Goal: Transaction & Acquisition: Obtain resource

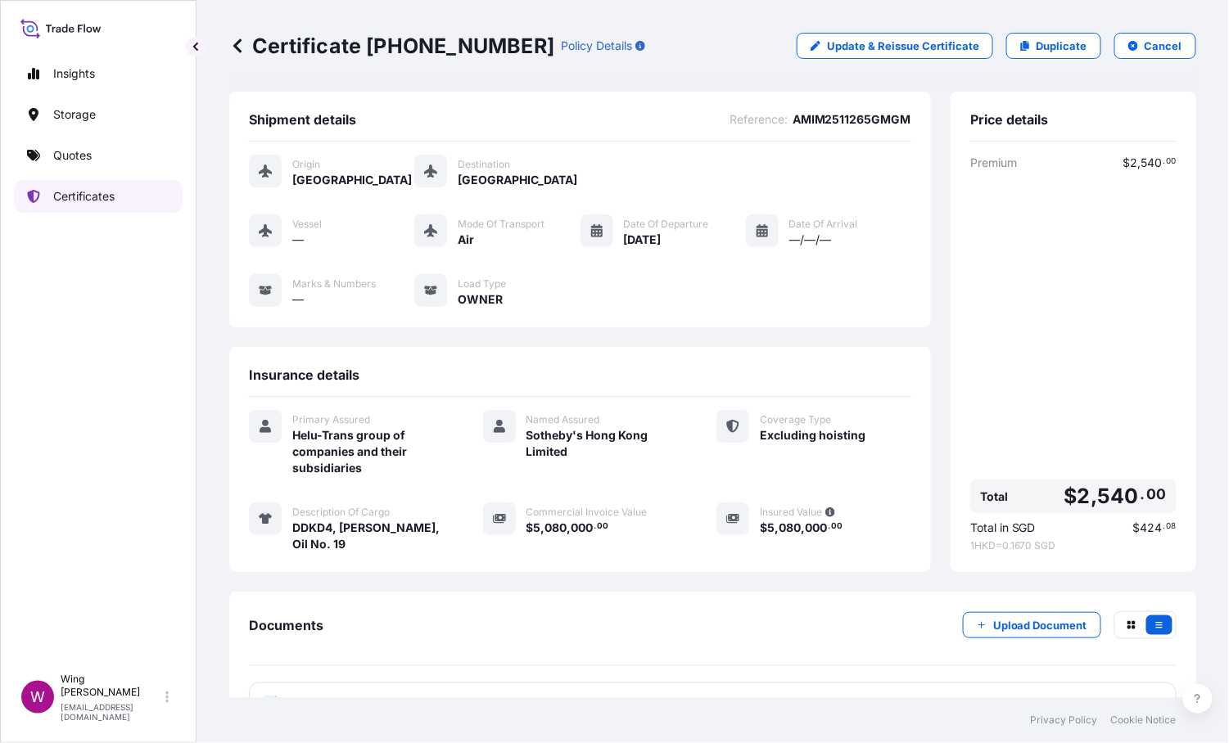
scroll to position [47, 0]
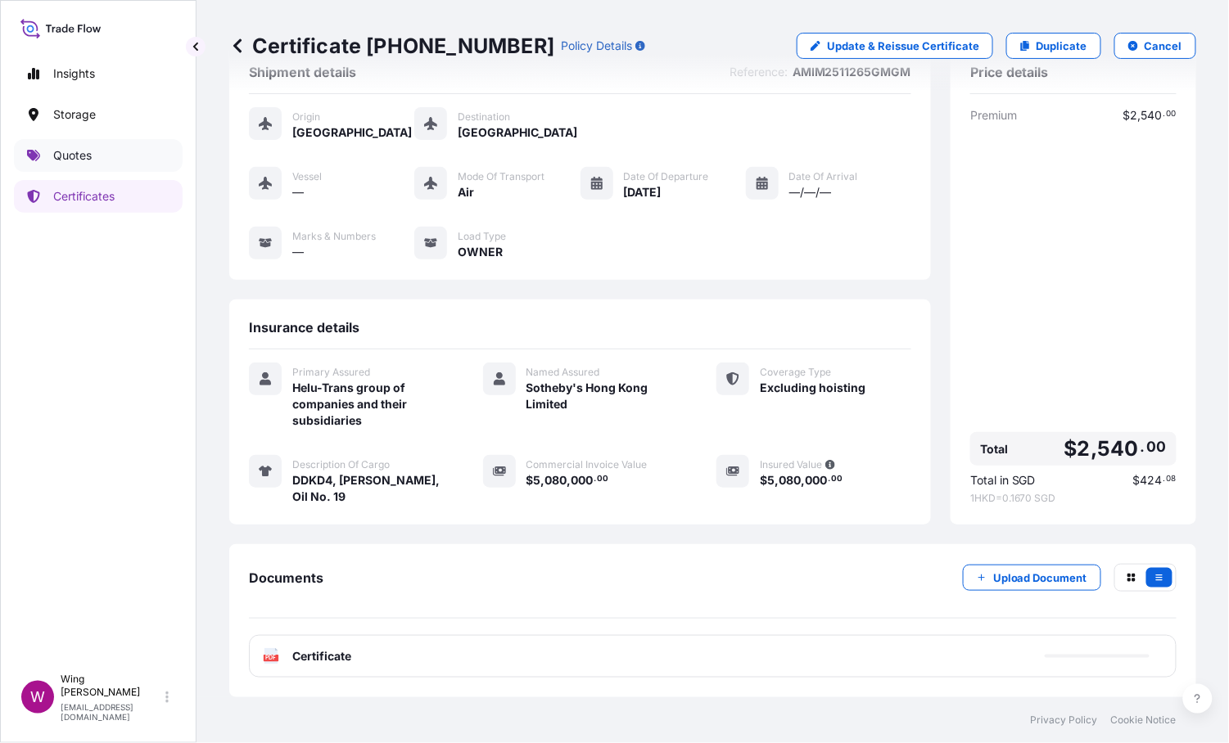
click at [90, 153] on p "Quotes" at bounding box center [72, 155] width 38 height 16
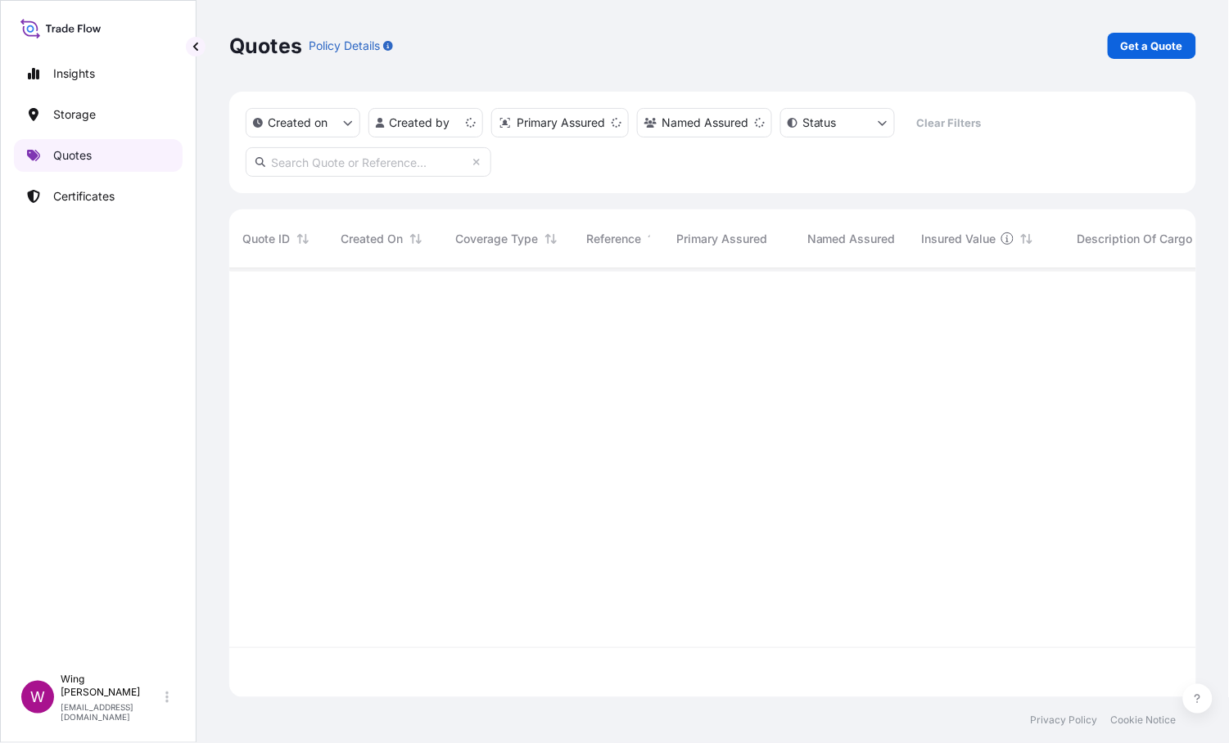
scroll to position [423, 951]
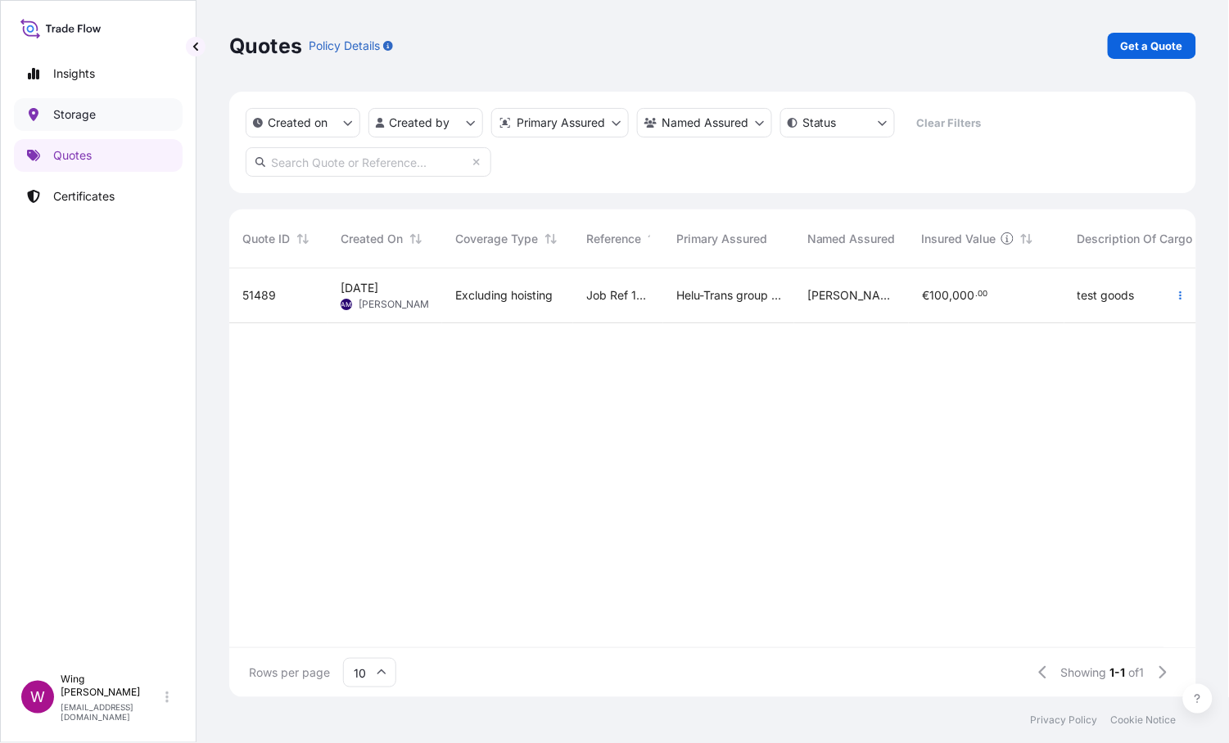
click at [109, 117] on link "Storage" at bounding box center [98, 114] width 169 height 33
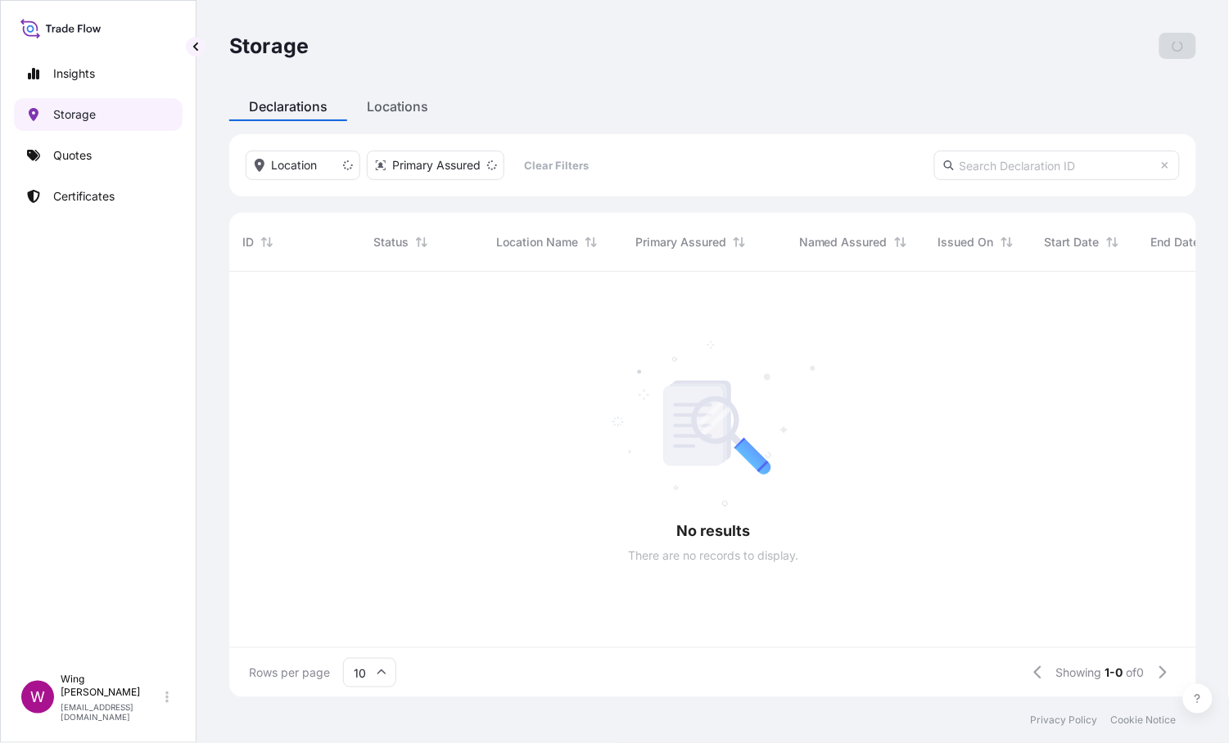
scroll to position [418, 951]
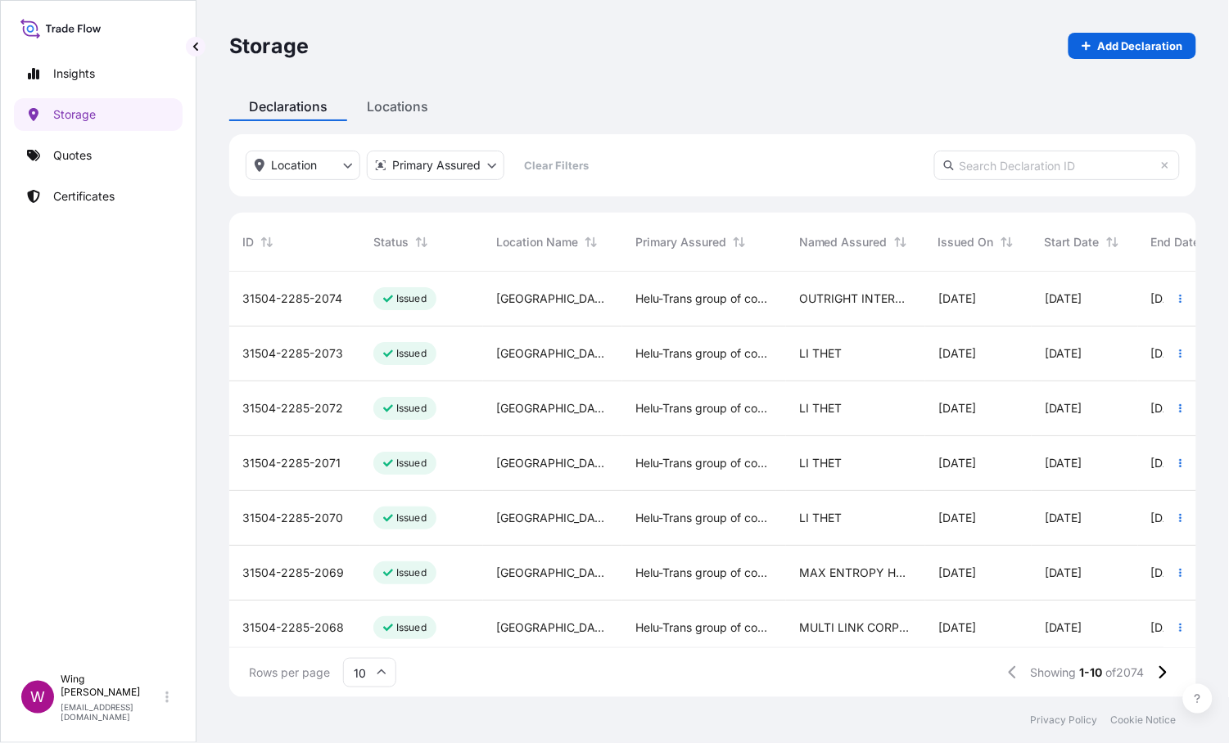
click at [435, 304] on div "Issued" at bounding box center [404, 298] width 63 height 23
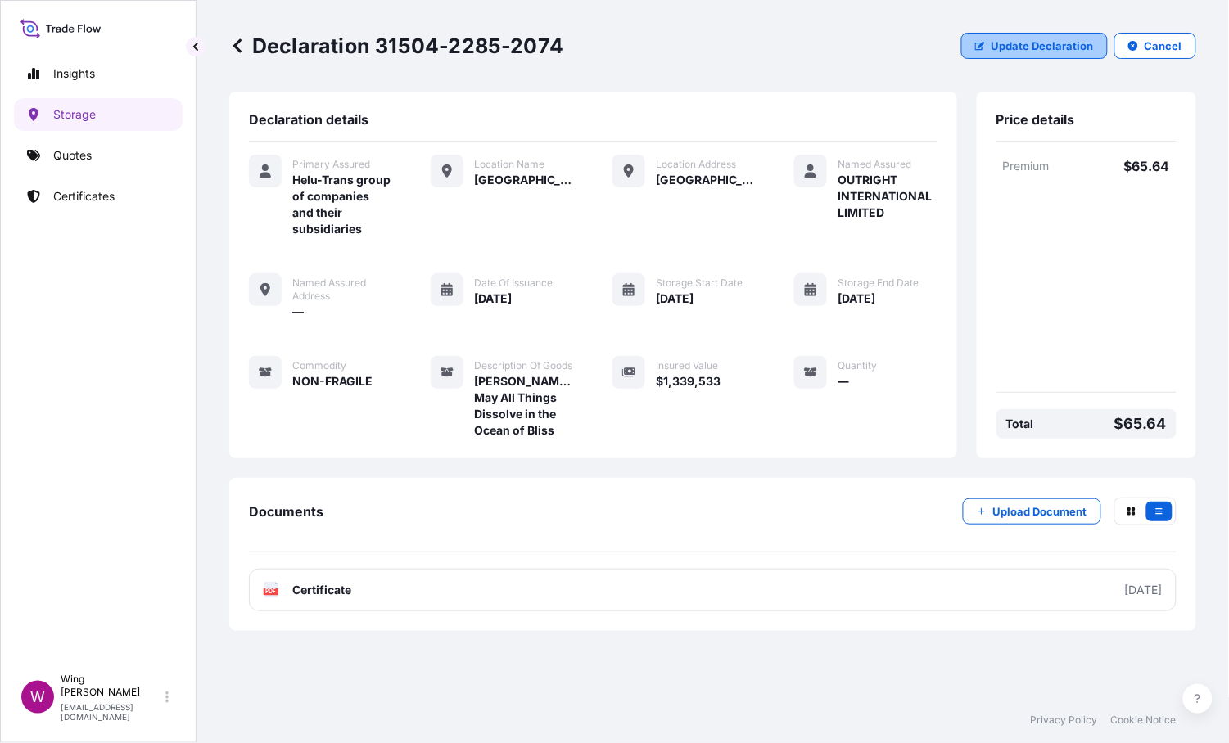
click at [1014, 47] on p "Update Declaration" at bounding box center [1042, 46] width 102 height 16
click at [65, 188] on p "Certificates" at bounding box center [83, 196] width 61 height 16
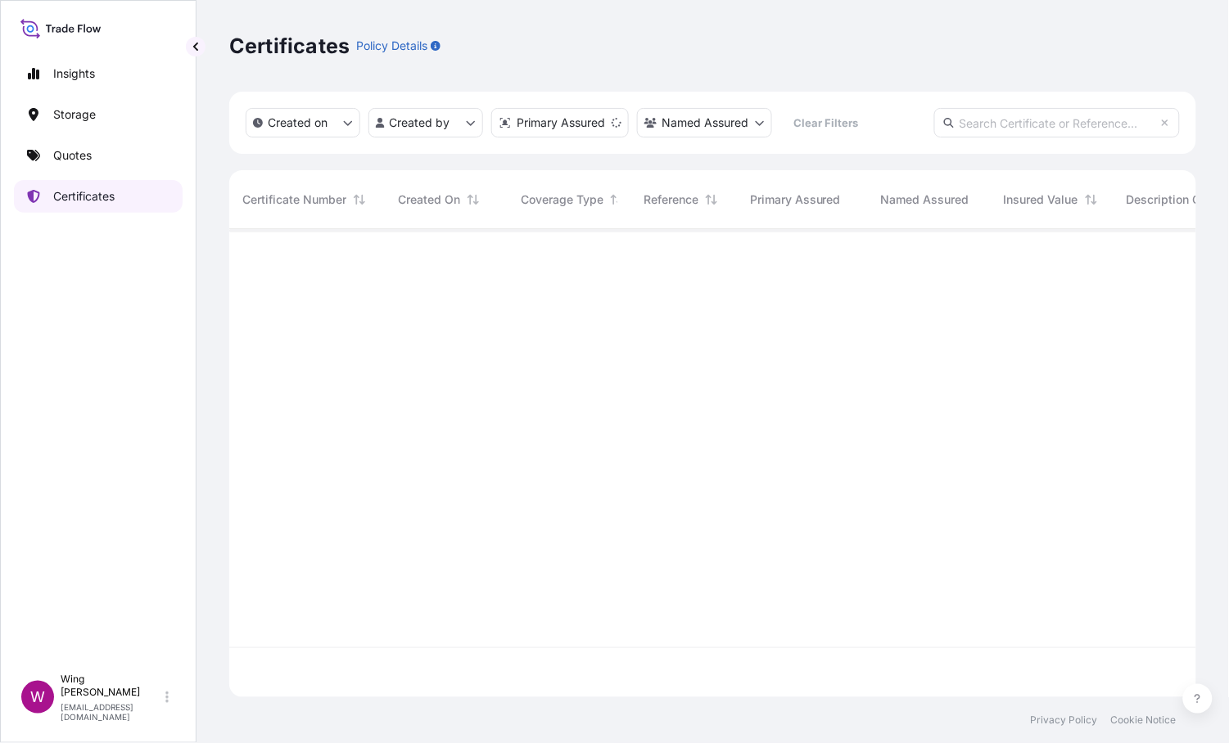
scroll to position [462, 951]
click at [70, 160] on p "Quotes" at bounding box center [72, 155] width 38 height 16
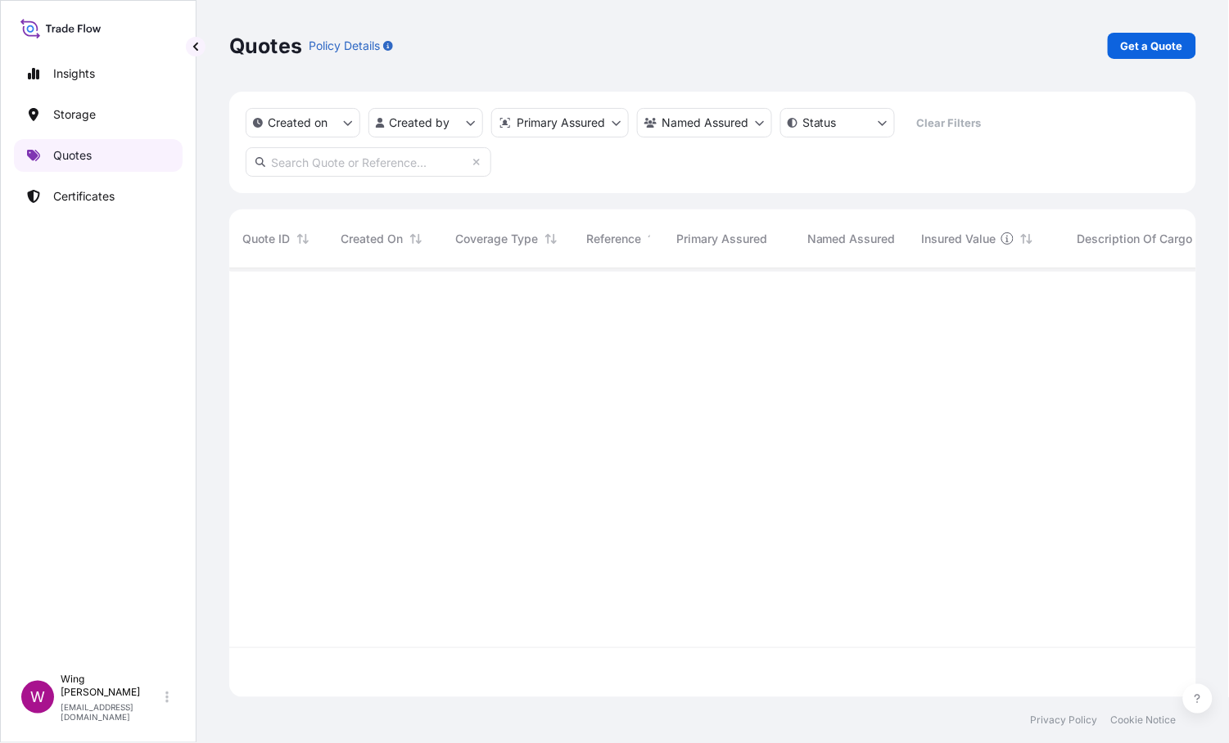
scroll to position [423, 951]
click at [1137, 47] on p "Get a Quote" at bounding box center [1152, 46] width 62 height 16
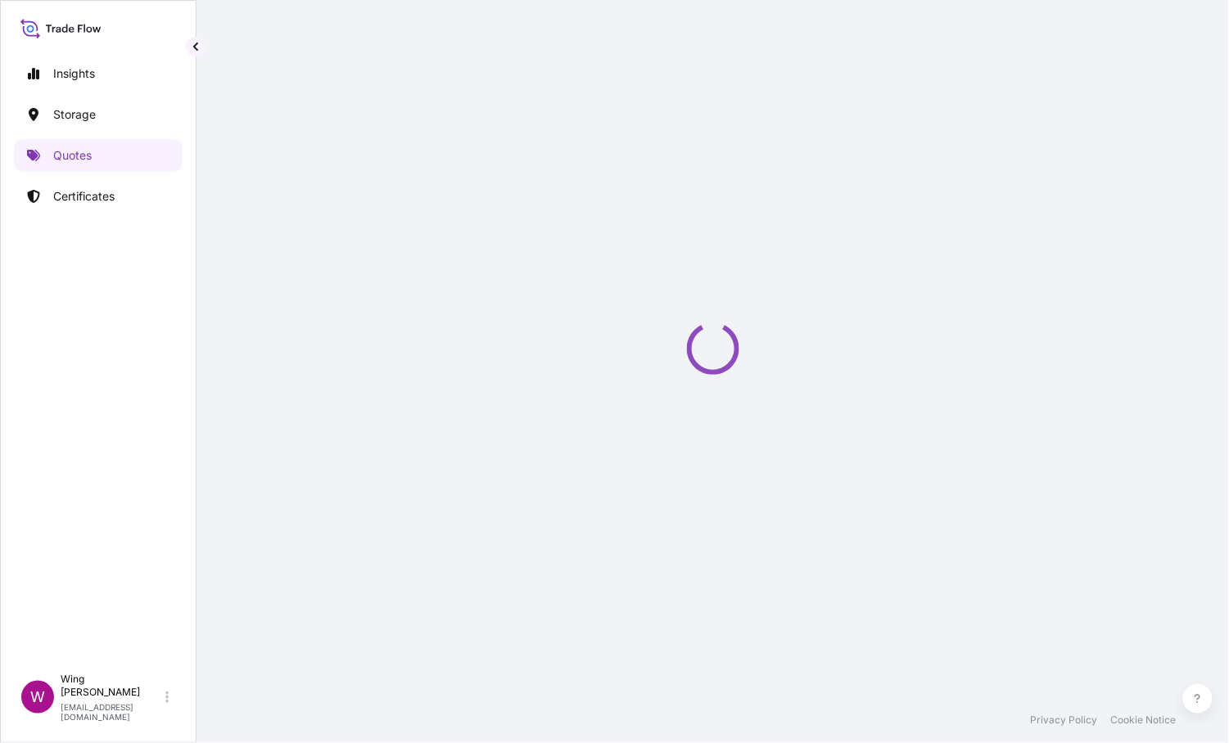
select select "AIR"
select select "27"
select select "Transit"
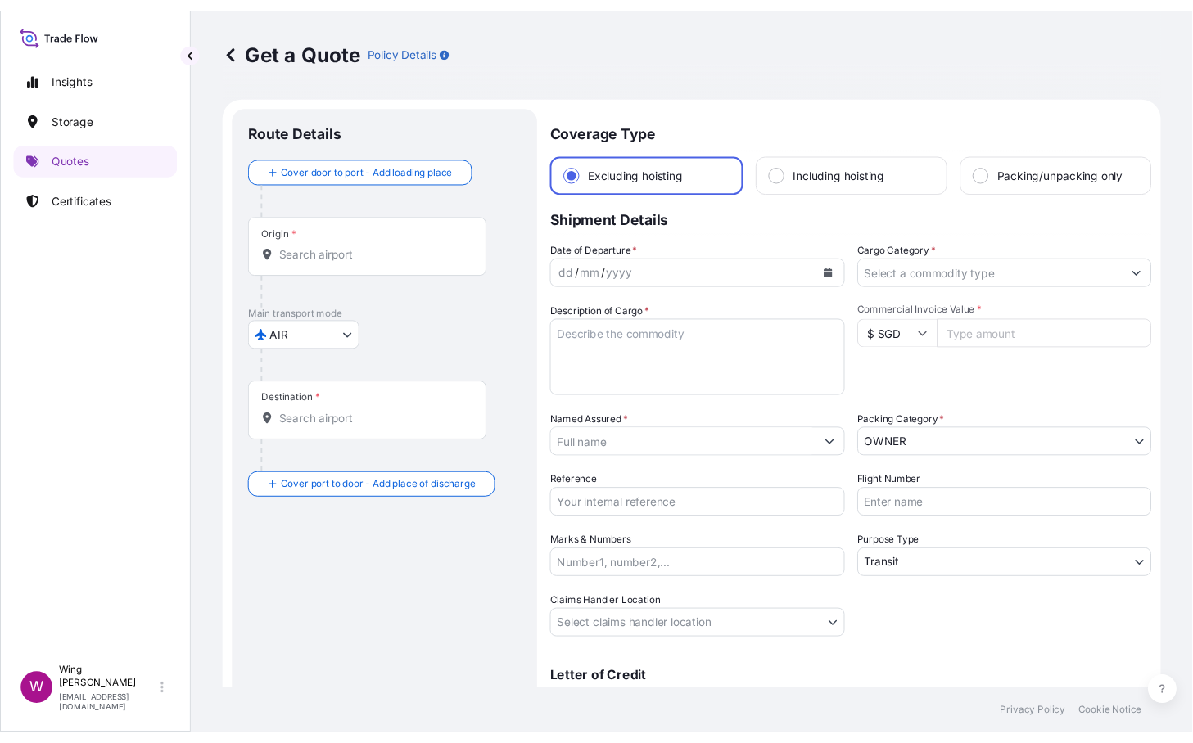
scroll to position [25, 0]
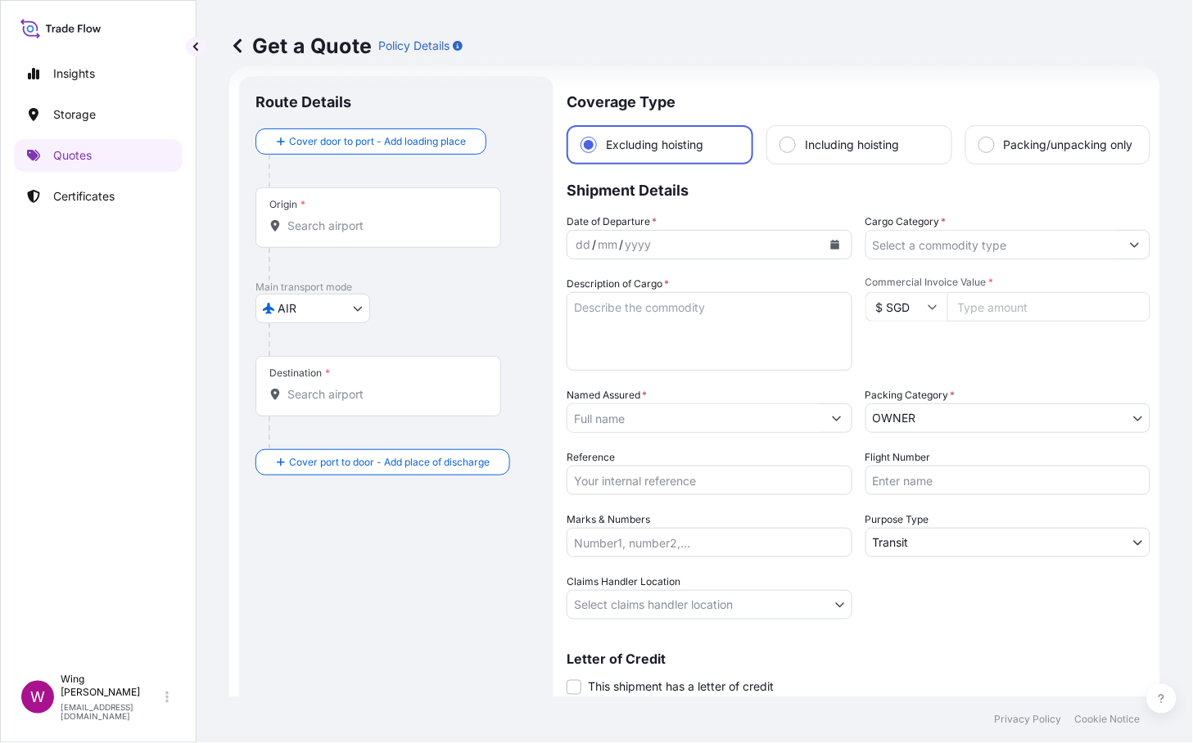
click at [350, 316] on body "Insights Storage Quotes Certificates W Wing Lee [EMAIL_ADDRESS][DOMAIN_NAME] Ge…" at bounding box center [596, 371] width 1193 height 743
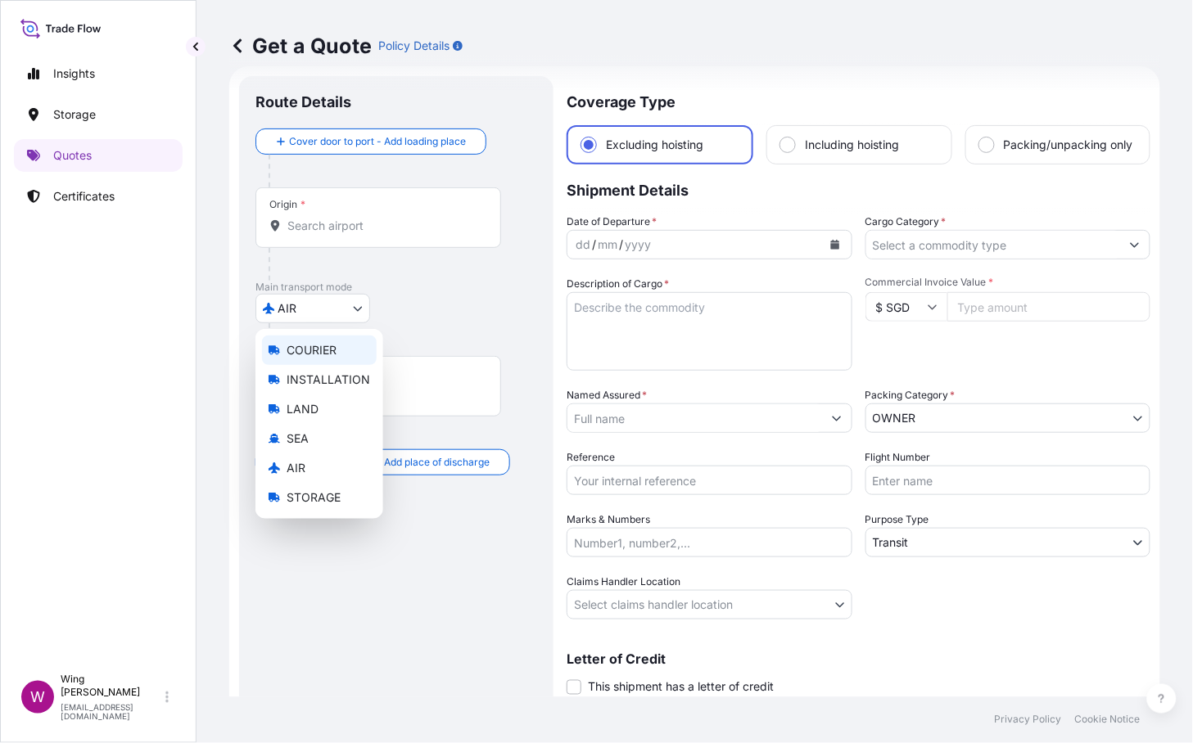
click at [330, 347] on span "COURIER" at bounding box center [312, 350] width 50 height 16
select select "COURIER"
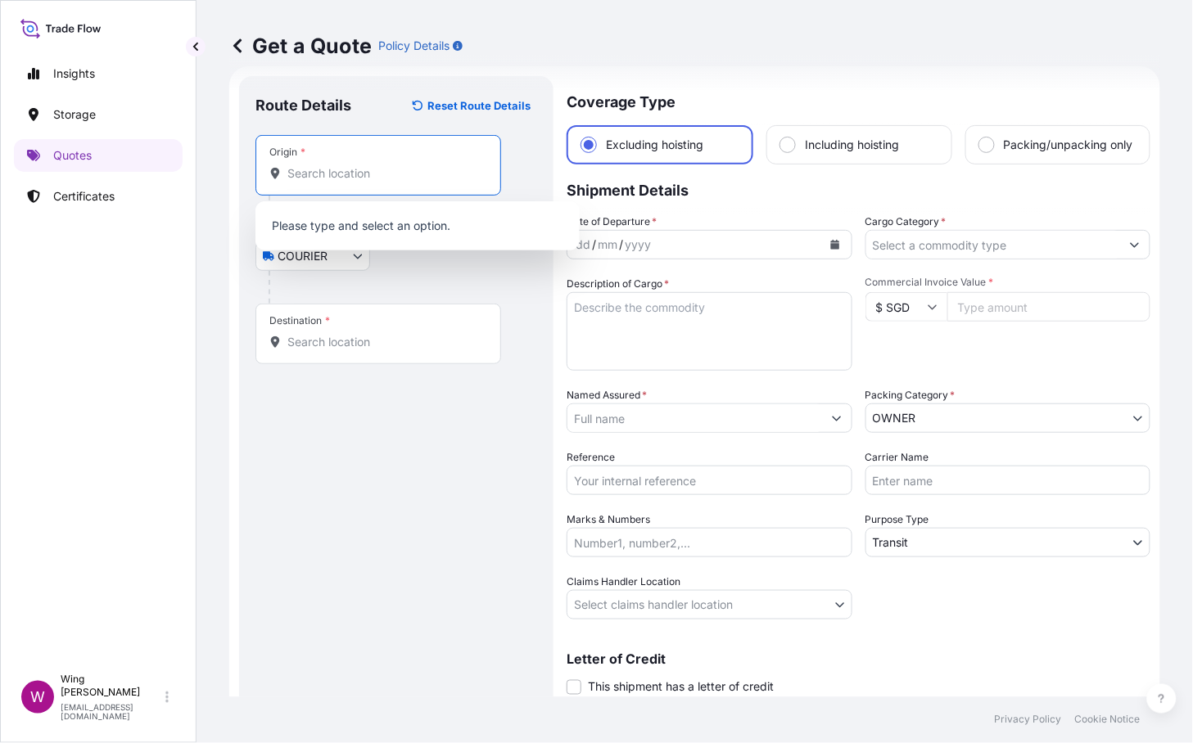
click at [341, 166] on input "Origin *" at bounding box center [383, 173] width 193 height 16
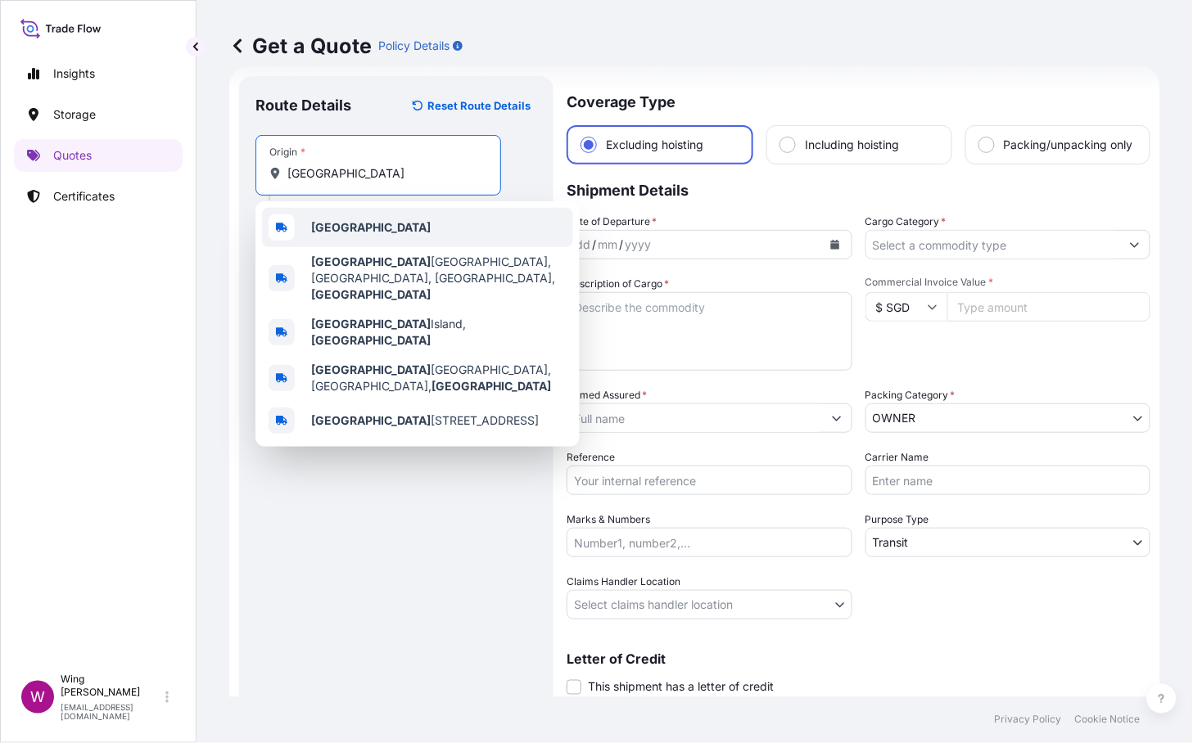
click at [327, 234] on span "[GEOGRAPHIC_DATA]" at bounding box center [371, 227] width 120 height 16
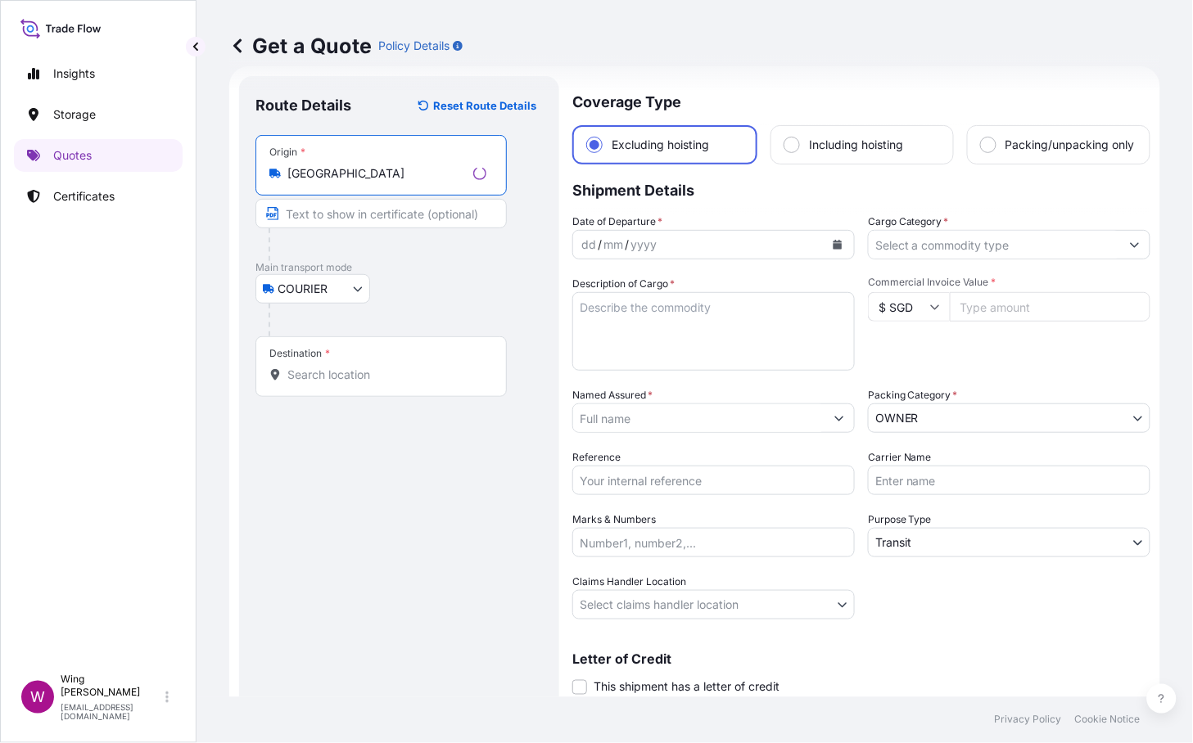
type input "[GEOGRAPHIC_DATA]"
click at [345, 371] on input "Destination *" at bounding box center [386, 375] width 199 height 16
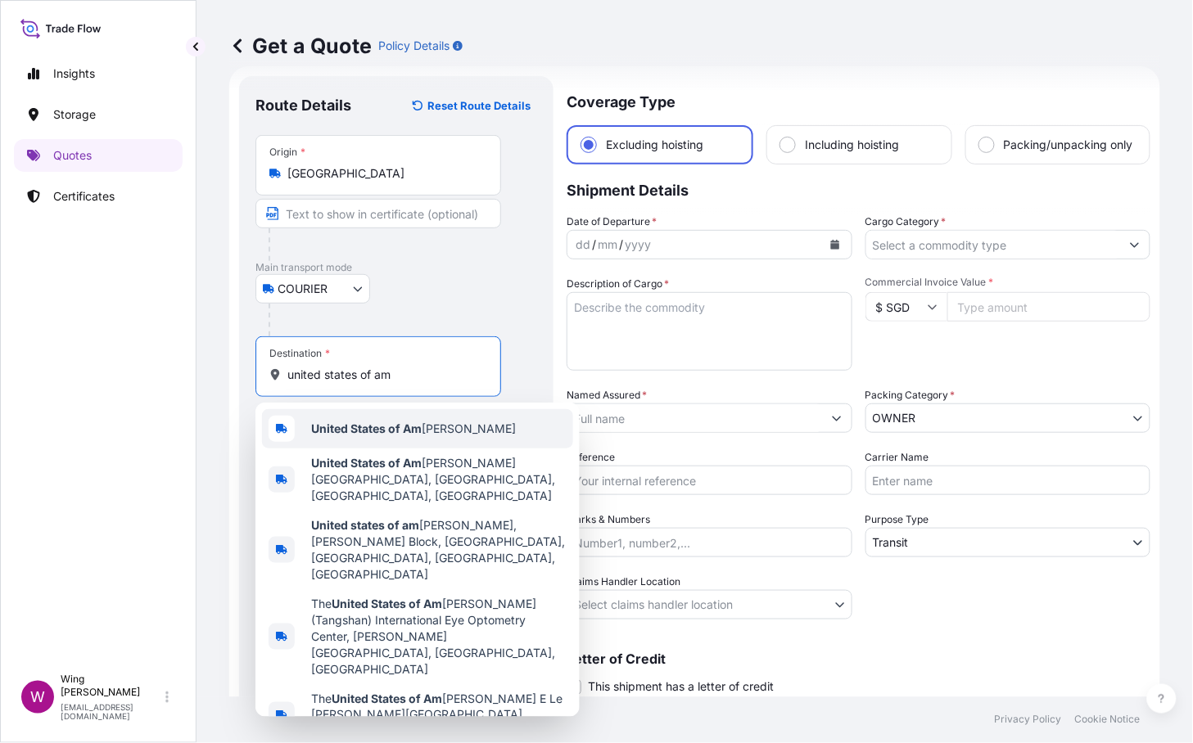
click at [380, 422] on b "United States of Am" at bounding box center [366, 429] width 111 height 14
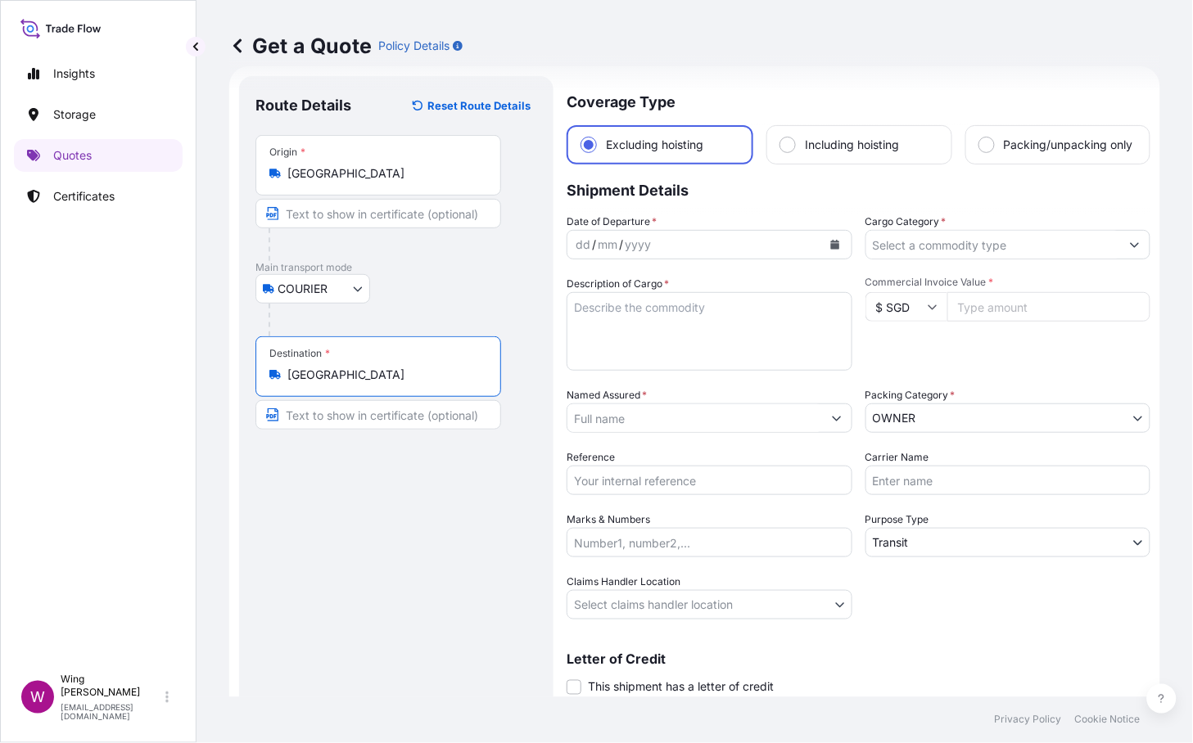
type input "[GEOGRAPHIC_DATA]"
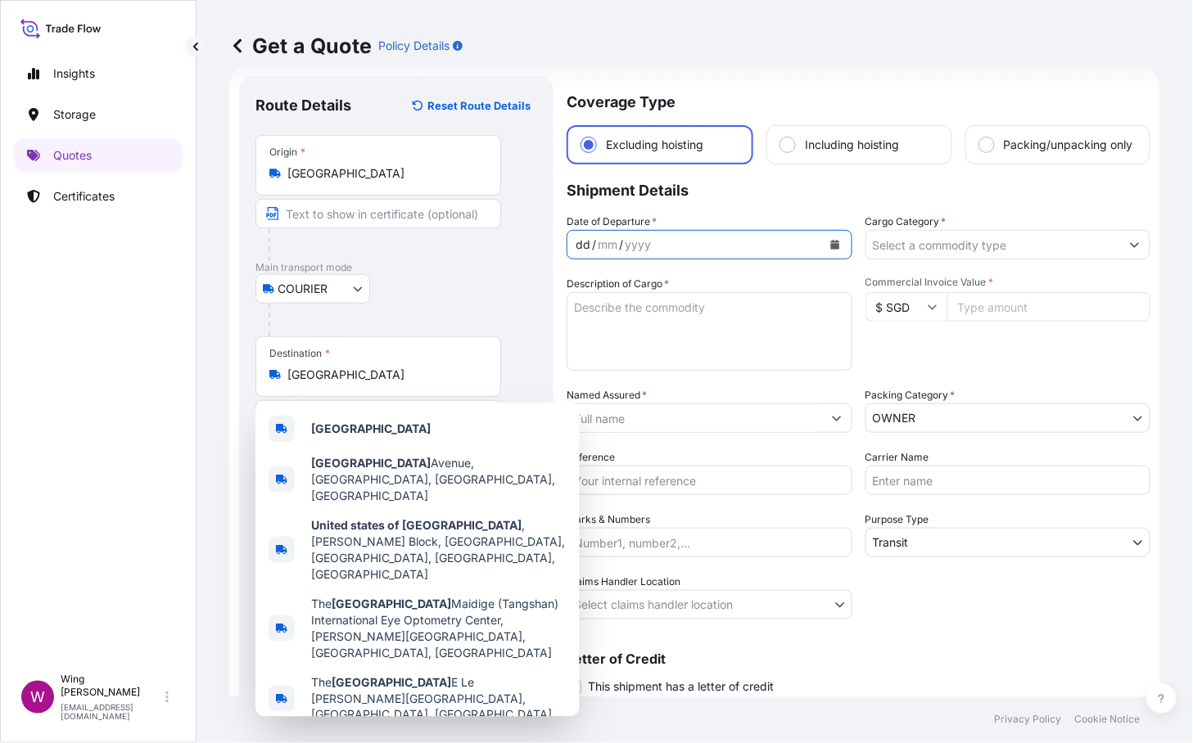
click at [699, 260] on div "dd / mm / yyyy" at bounding box center [694, 244] width 255 height 29
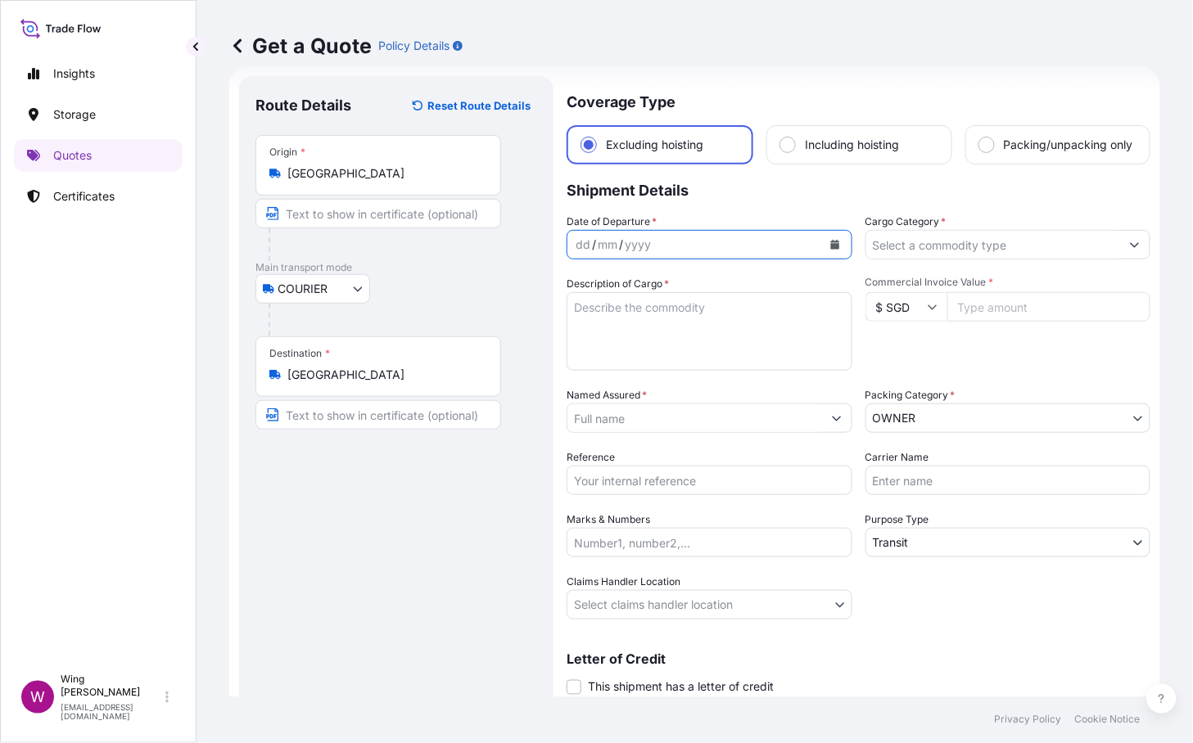
click at [830, 250] on icon "Calendar" at bounding box center [834, 245] width 9 height 10
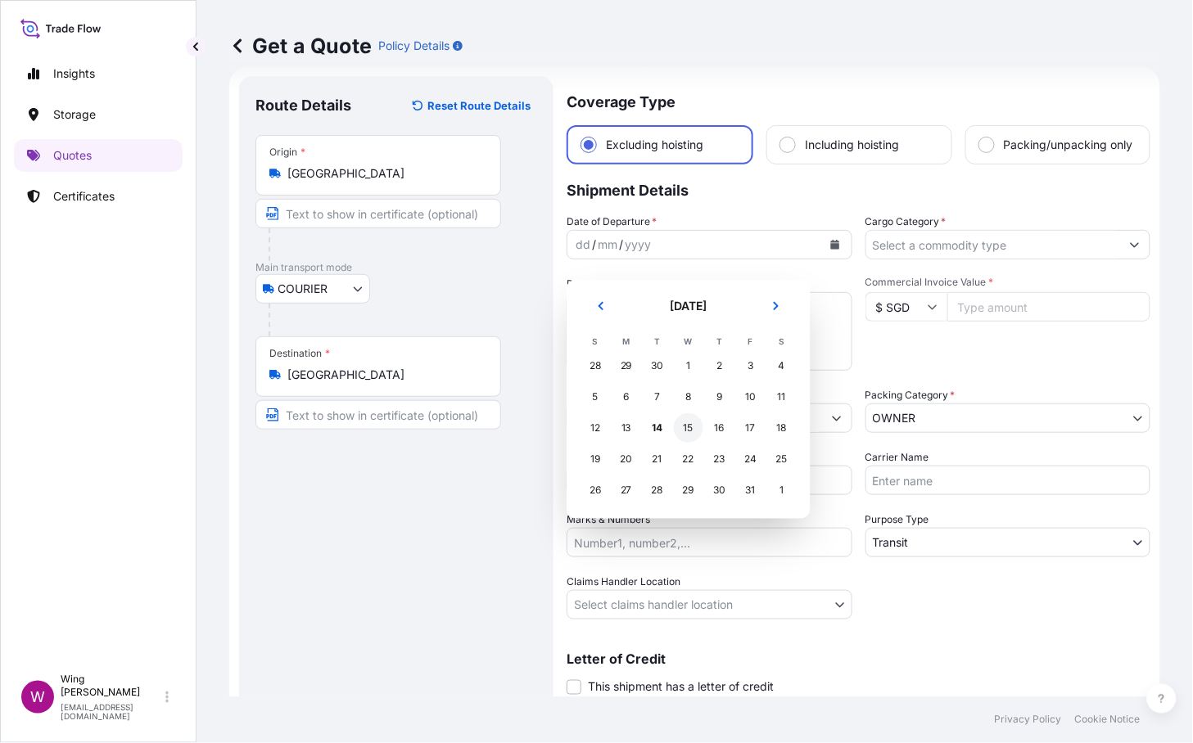
click at [678, 427] on div "15" at bounding box center [688, 427] width 29 height 29
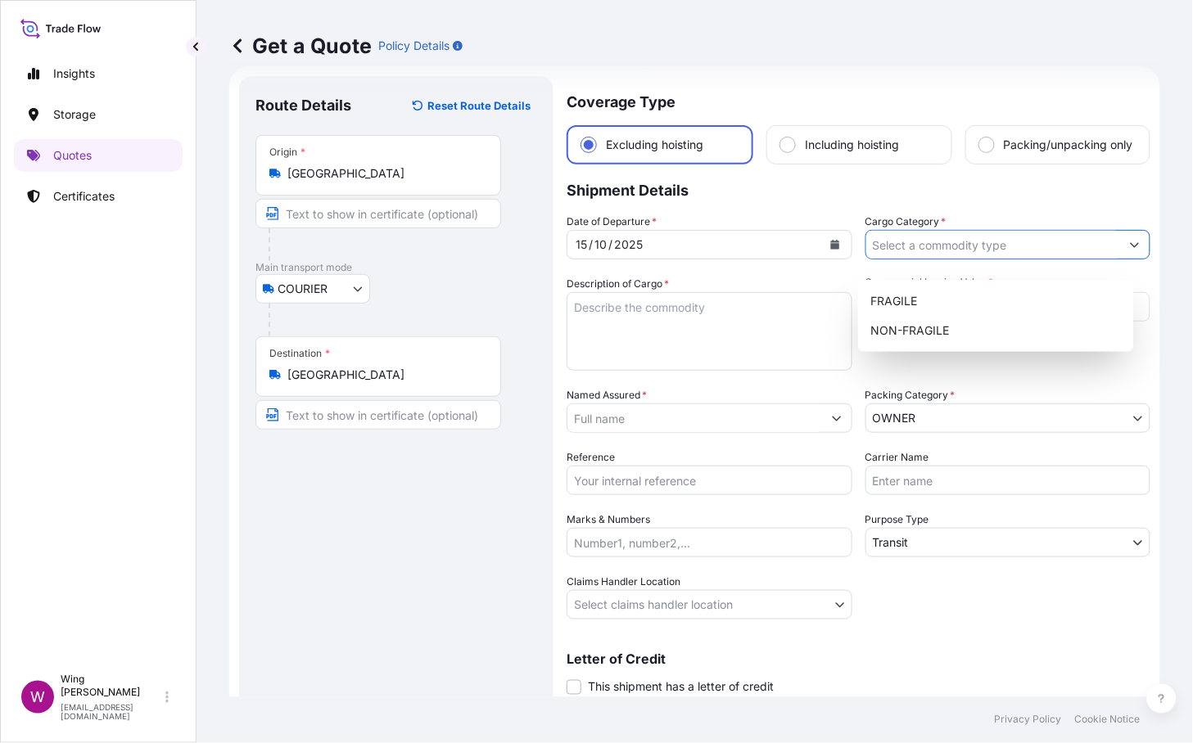
click at [1006, 260] on input "Cargo Category *" at bounding box center [993, 244] width 255 height 29
click at [996, 327] on div "NON-FRAGILE" at bounding box center [996, 330] width 263 height 29
type input "NON-FRAGILE"
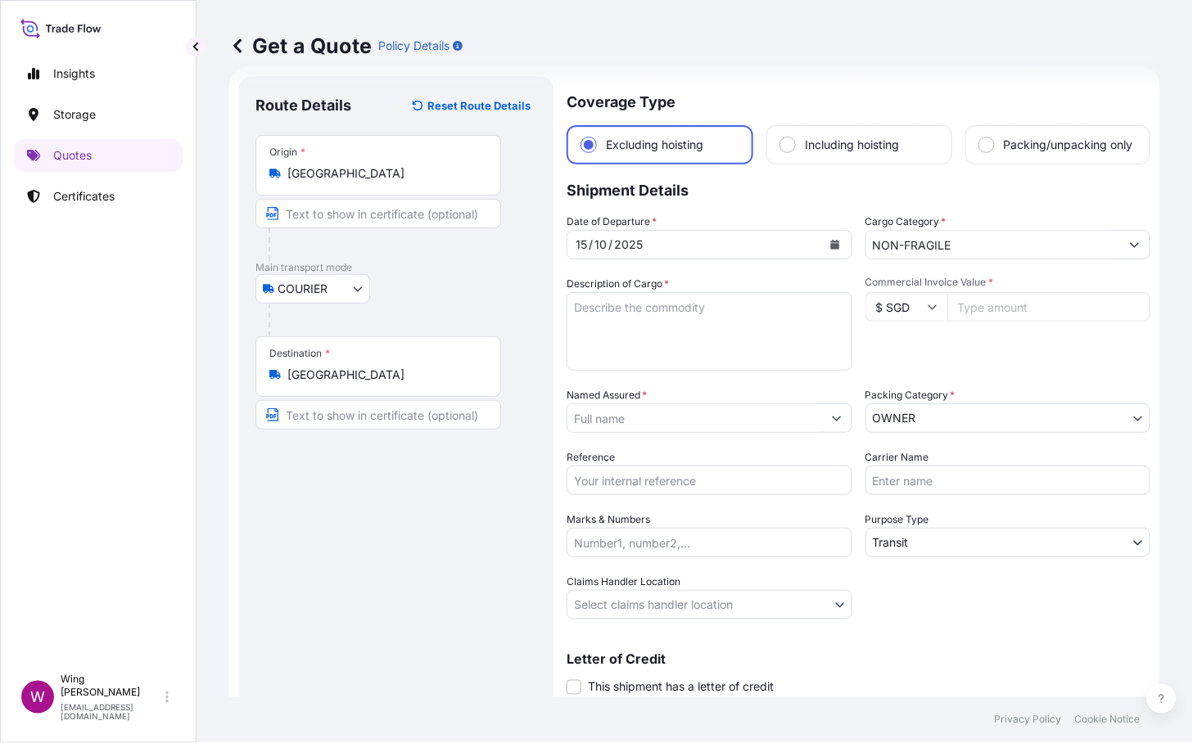
click at [462, 277] on div "COURIER COURIER INSTALLATION LAND SEA AIR STORAGE" at bounding box center [396, 288] width 282 height 29
click at [660, 339] on textarea "Description of Cargo *" at bounding box center [710, 331] width 286 height 79
paste textarea "DB4JS [PERSON_NAME], [PERSON_NAME], Blah, Blah, 2020, monoprint in oil with col…"
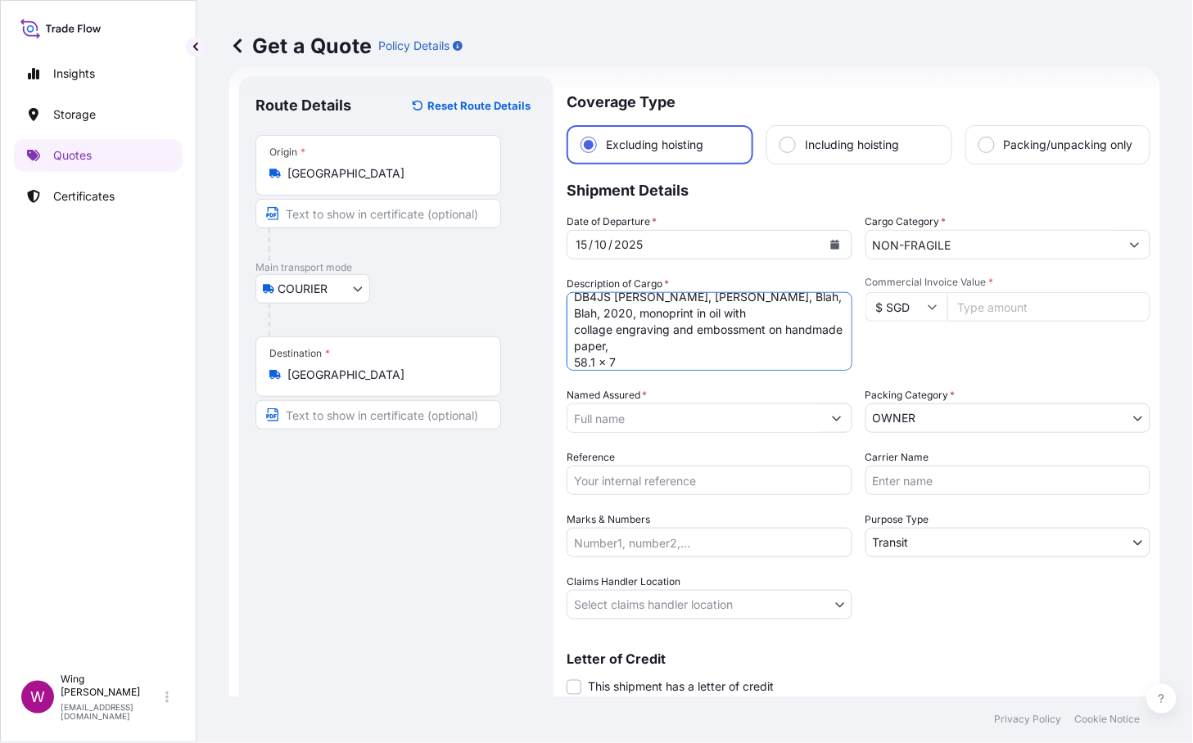
scroll to position [0, 0]
click at [608, 322] on textarea "DB4JS [PERSON_NAME], [PERSON_NAME], Blah, Blah, 2020, monoprint in oil with col…" at bounding box center [710, 331] width 286 height 79
type textarea "DB4JS, [PERSON_NAME], [PERSON_NAME], Blah, Blah, 2020, monoprint in oil with co…"
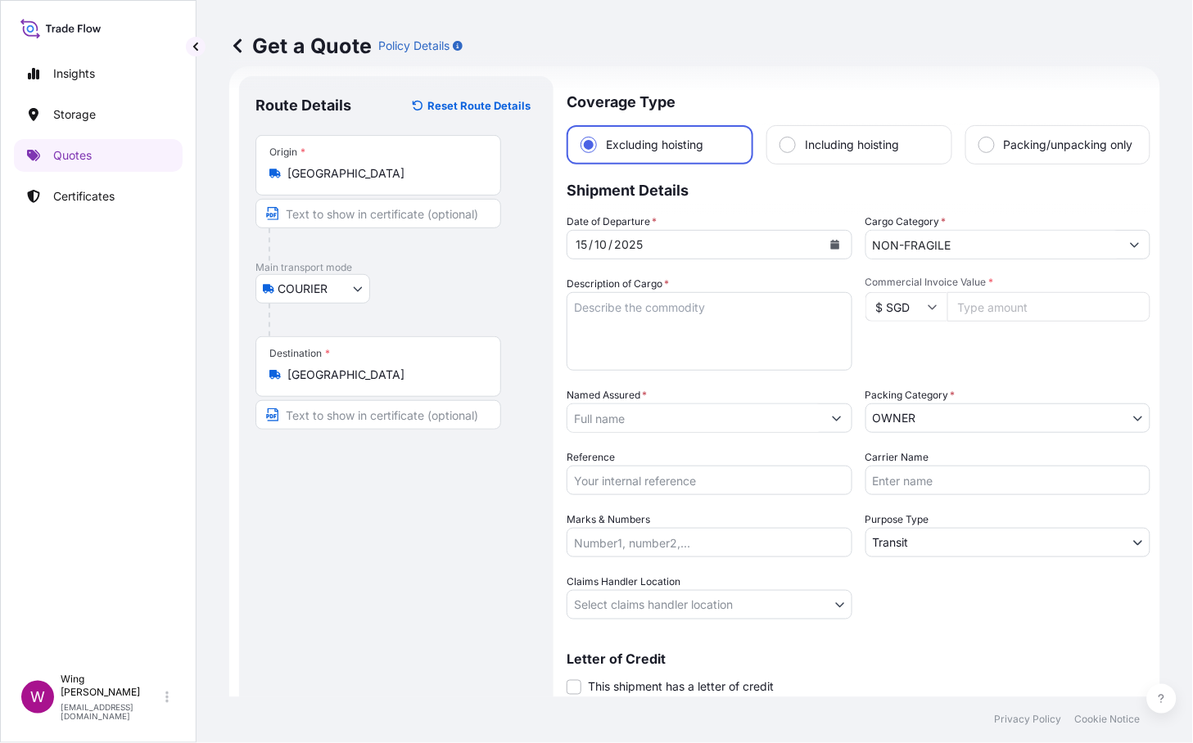
click at [756, 319] on textarea "Description of Cargo *" at bounding box center [710, 331] width 286 height 79
click at [676, 313] on textarea "Description of Cargo *" at bounding box center [710, 331] width 286 height 79
paste textarea "DB4JS, [PERSON_NAME], [PERSON_NAME], Blah, Blah, 2020, monoprint in oil with co…"
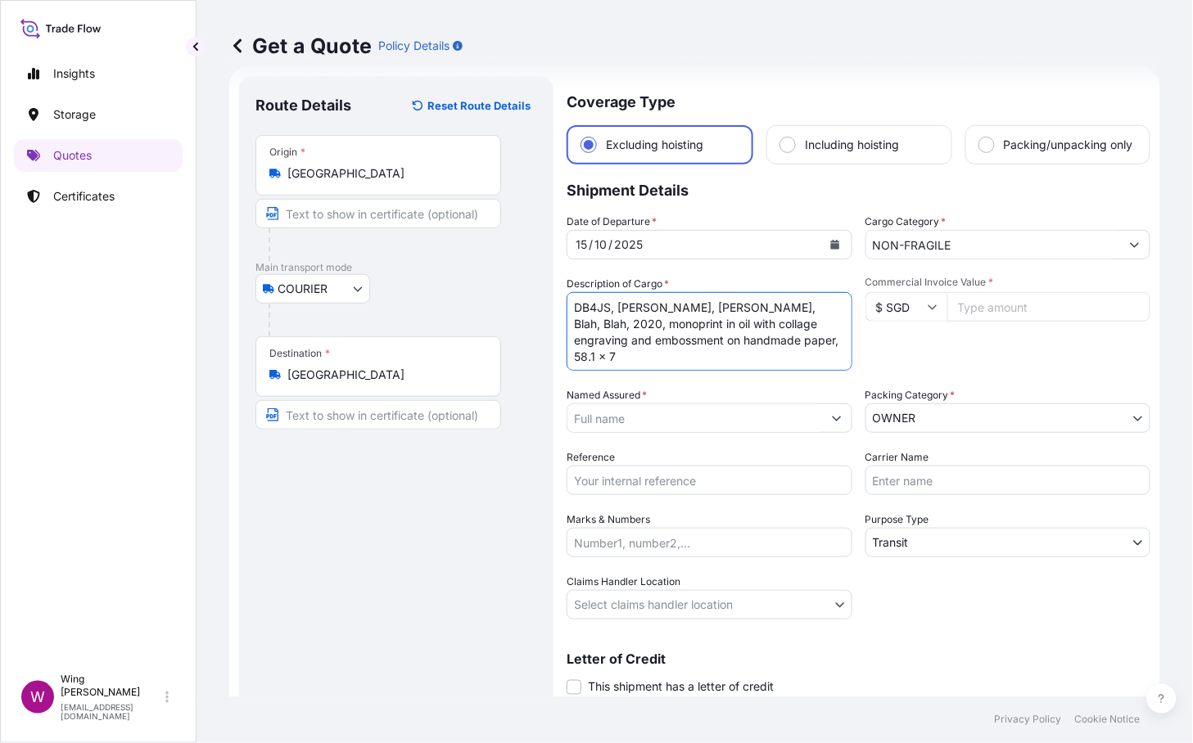
type textarea "DB4JS, [PERSON_NAME], [PERSON_NAME], Blah, Blah, 2020, monoprint in oil with co…"
drag, startPoint x: 395, startPoint y: 490, endPoint x: 427, endPoint y: 461, distance: 43.5
click at [395, 490] on div "Route Details Reset Route Details Place of loading Road / [GEOGRAPHIC_DATA] / I…" at bounding box center [396, 409] width 282 height 633
click at [879, 322] on input "$ SGD" at bounding box center [906, 306] width 82 height 29
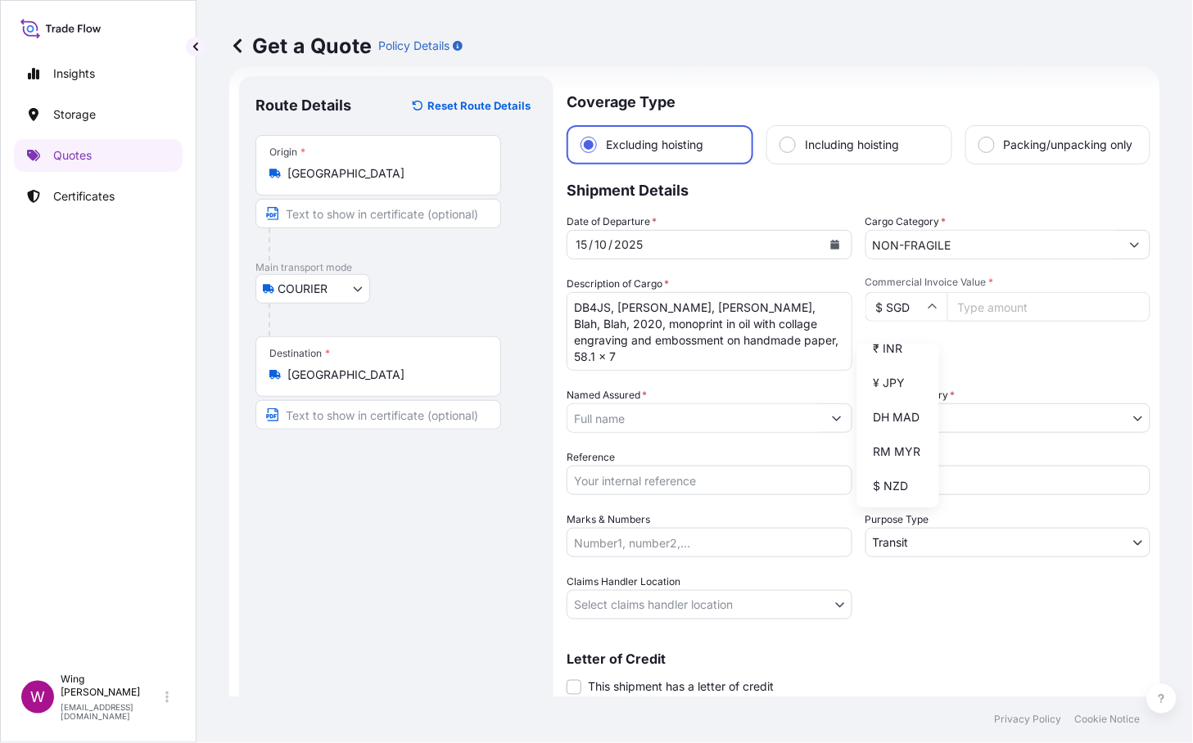
click at [892, 330] on div "$ HKD" at bounding box center [898, 314] width 69 height 31
type input "$ HKD"
click at [981, 318] on input "Commercial Invoice Value *" at bounding box center [1049, 306] width 204 height 29
paste input "228600.00"
type input "228600.00"
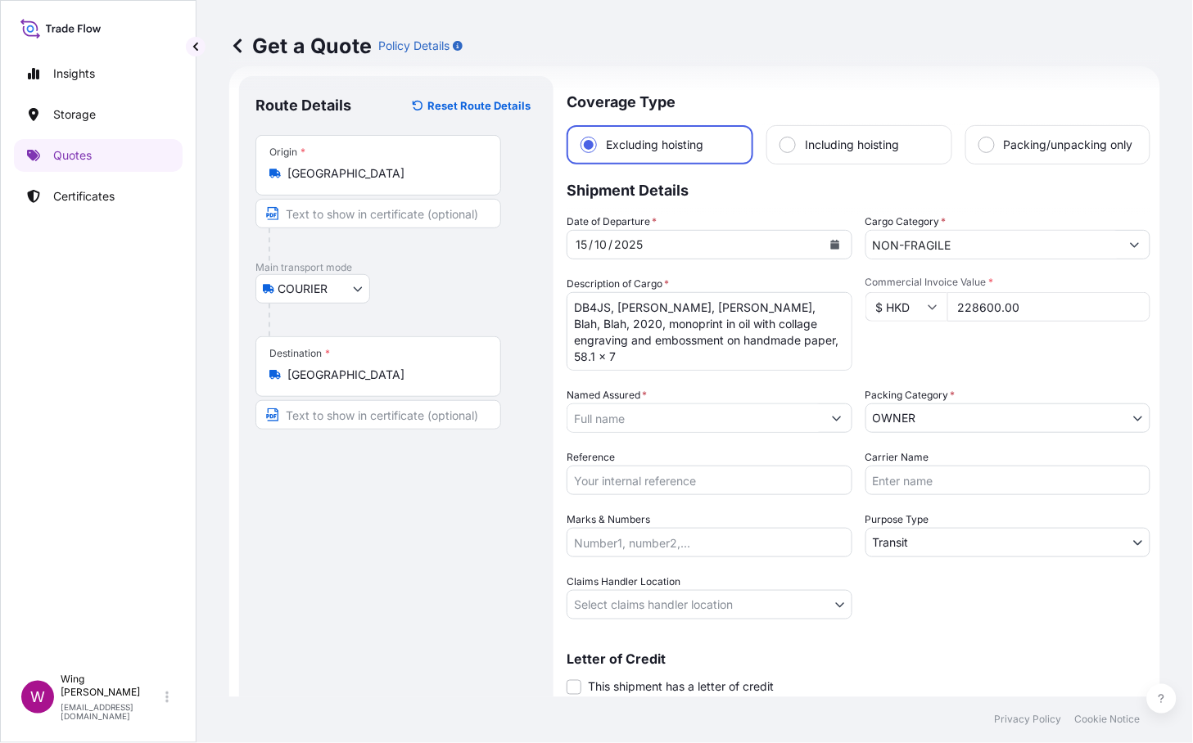
click at [961, 356] on div "Commercial Invoice Value * $ HKD 228600.00" at bounding box center [1008, 323] width 286 height 95
click at [453, 524] on div "Route Details Reset Route Details Place of loading Road / [GEOGRAPHIC_DATA] / I…" at bounding box center [396, 409] width 282 height 633
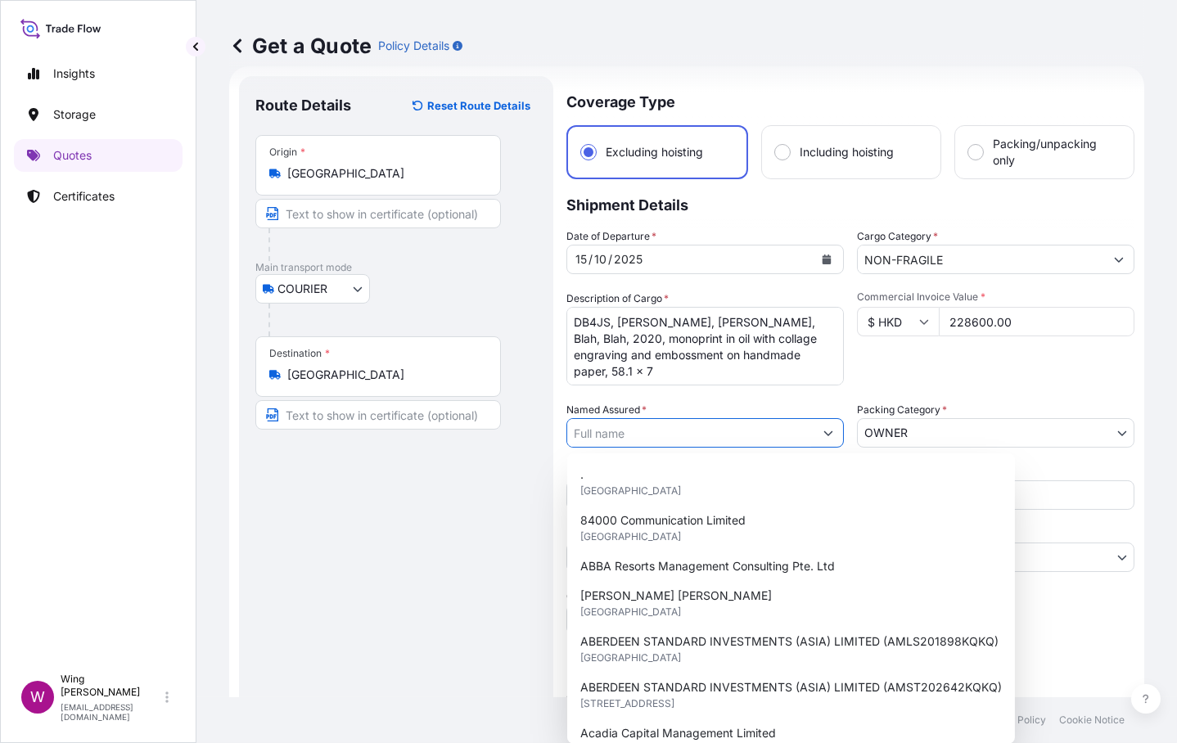
click at [639, 434] on input "Named Assured *" at bounding box center [690, 432] width 246 height 29
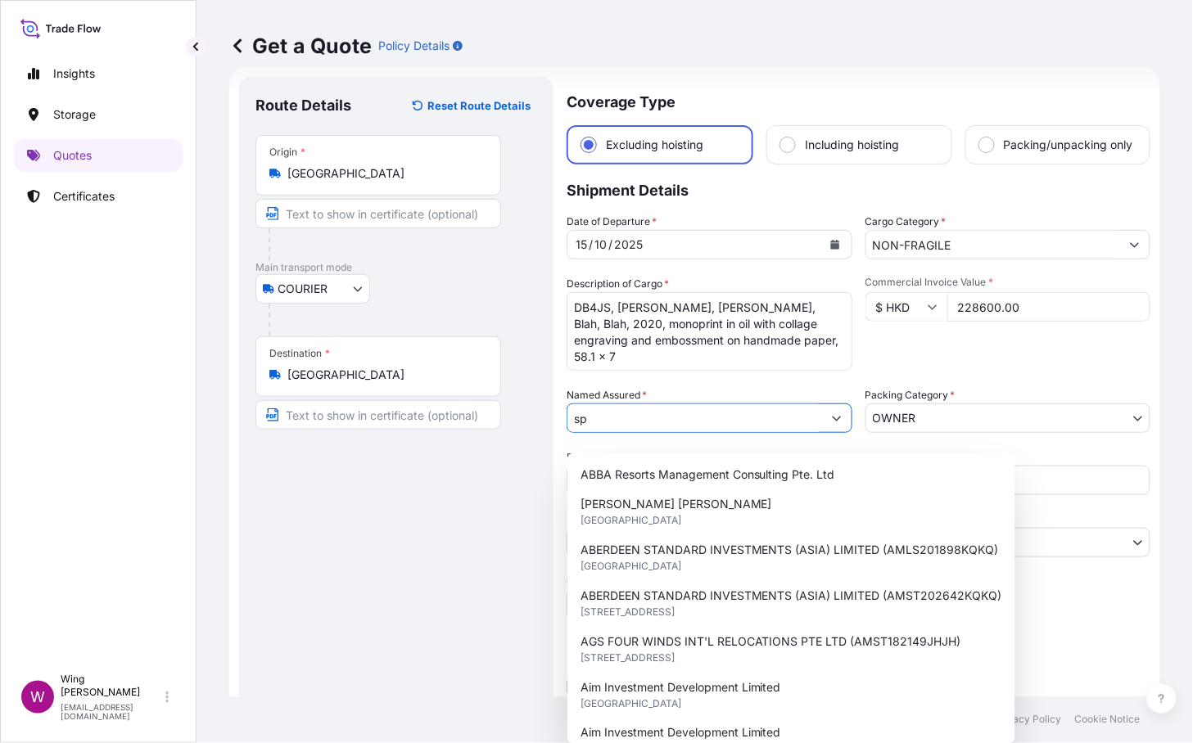
type input "s"
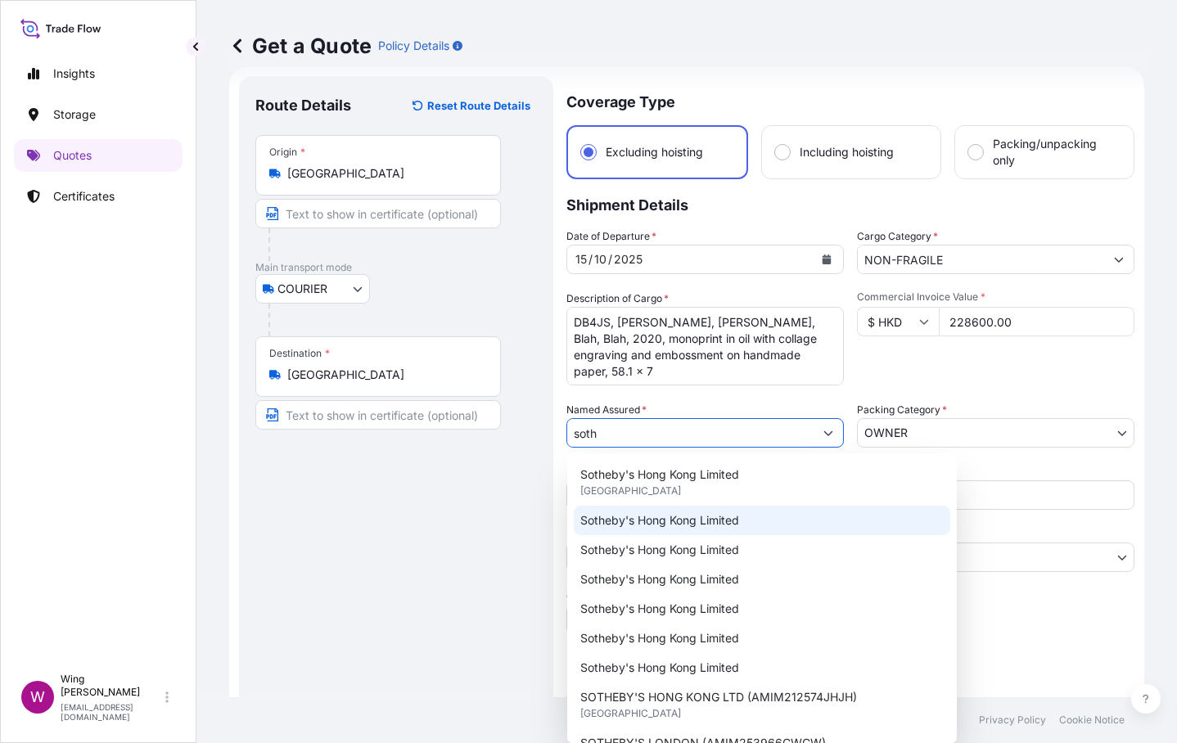
click at [623, 513] on span "Sotheby's Hong Kong Limited" at bounding box center [659, 521] width 159 height 16
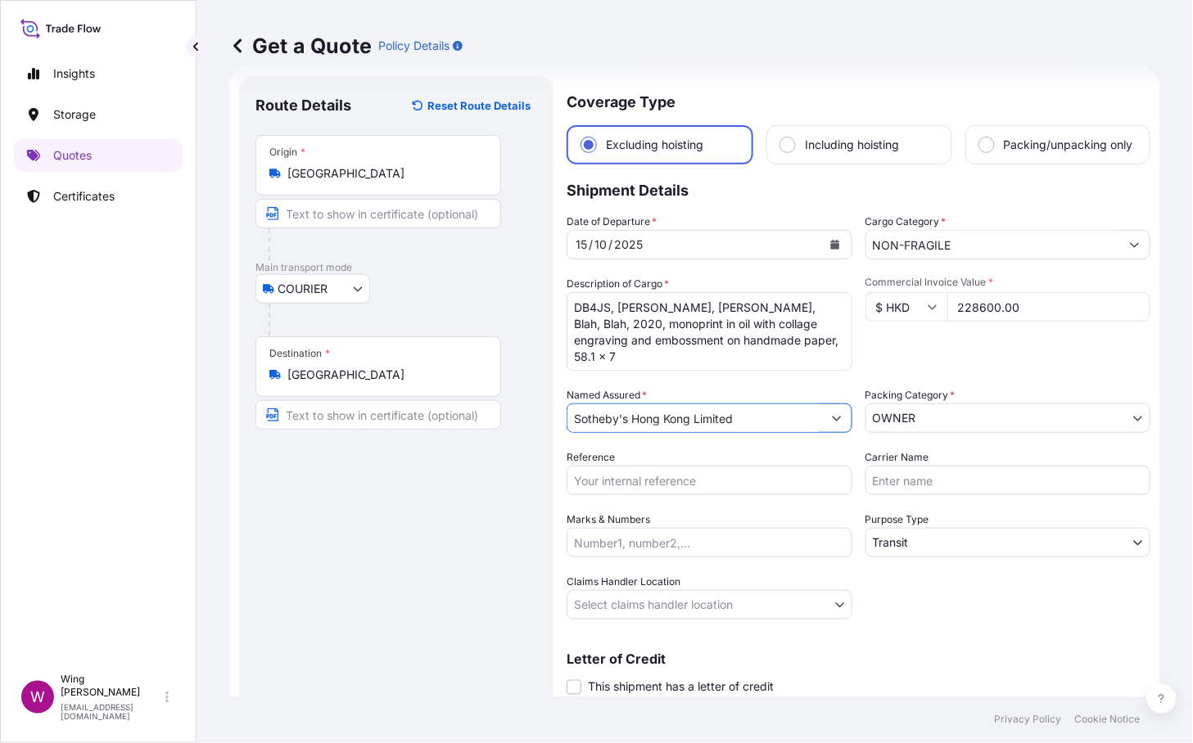
type input "Sotheby's Hong Kong Limited"
click at [426, 513] on div "Route Details Reset Route Details Place of loading Road / [GEOGRAPHIC_DATA] / I…" at bounding box center [396, 409] width 282 height 633
click at [711, 491] on input "Reference" at bounding box center [710, 480] width 286 height 29
paste input "AMIM2511280MEME"
type input "AMIM2511280MEME"
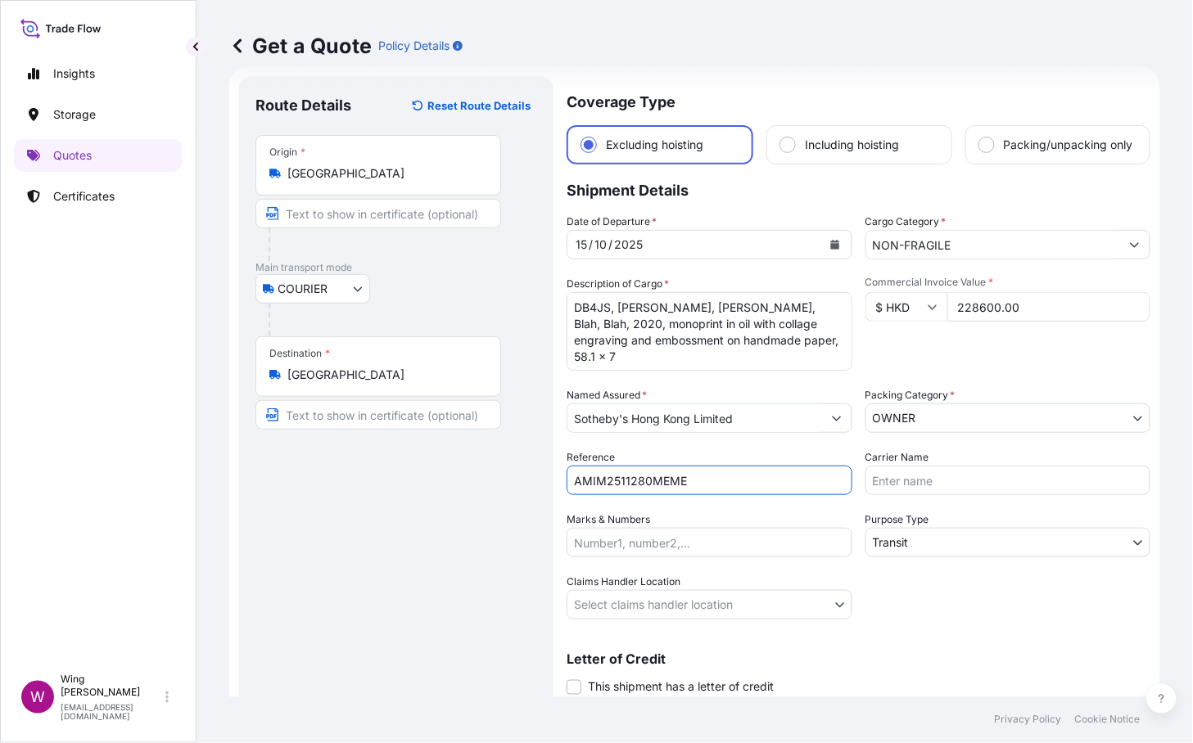
click at [927, 559] on body "Insights Storage Quotes Certificates W Wing Lee [EMAIL_ADDRESS][DOMAIN_NAME] Ge…" at bounding box center [596, 371] width 1193 height 743
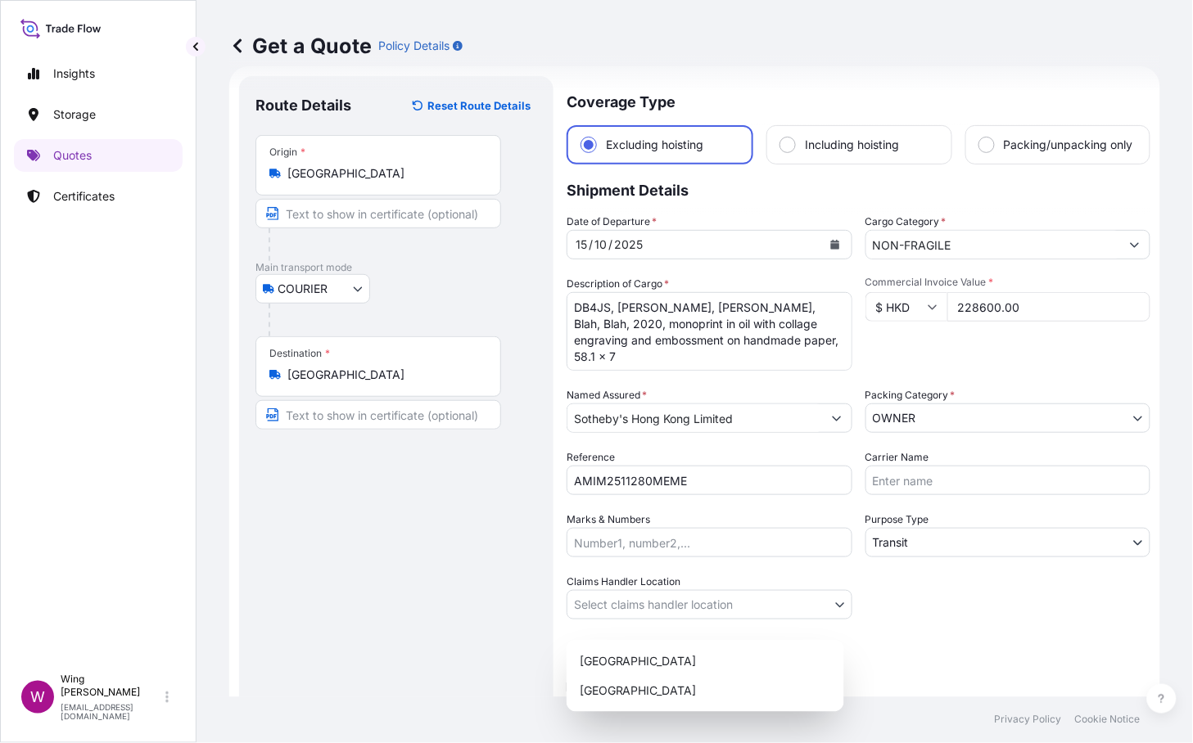
click at [623, 608] on body "Insights Storage Quotes Certificates W Wing Lee [EMAIL_ADDRESS][DOMAIN_NAME] Ge…" at bounding box center [596, 371] width 1193 height 743
click at [634, 657] on div "[GEOGRAPHIC_DATA]" at bounding box center [705, 661] width 264 height 29
select select "[GEOGRAPHIC_DATA]"
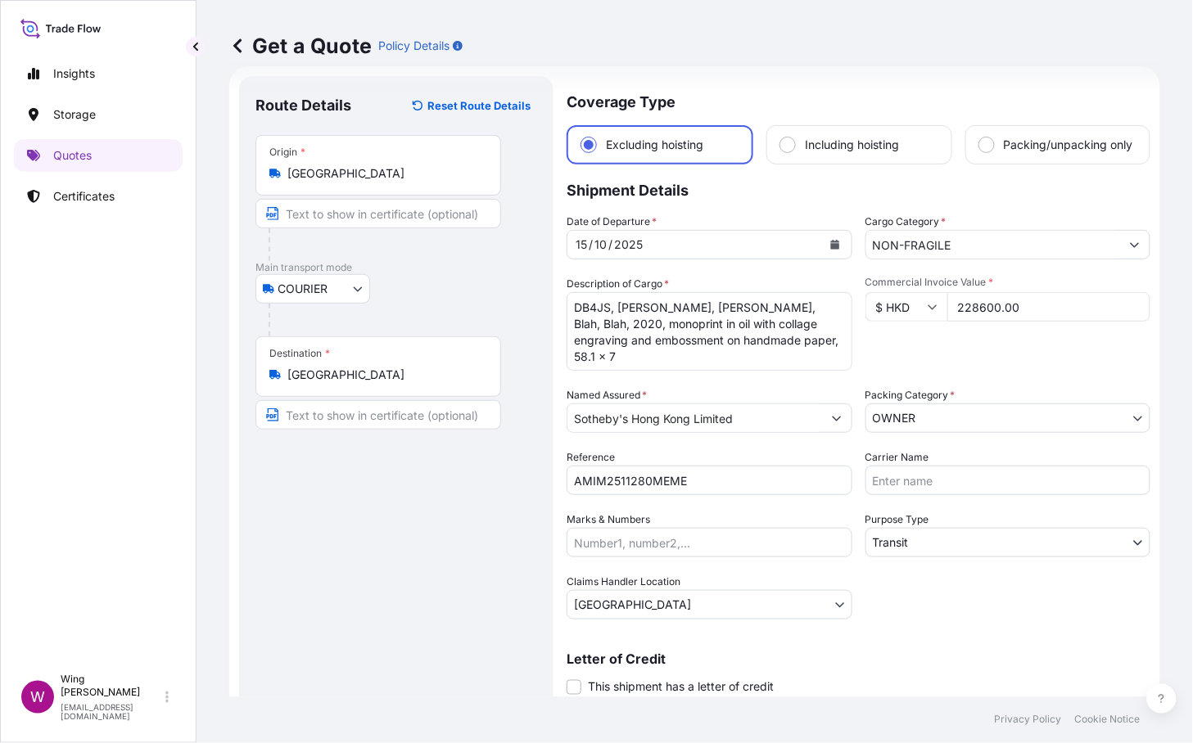
click at [389, 655] on div "Route Details Reset Route Details Place of loading Road / [GEOGRAPHIC_DATA] / I…" at bounding box center [396, 409] width 282 height 633
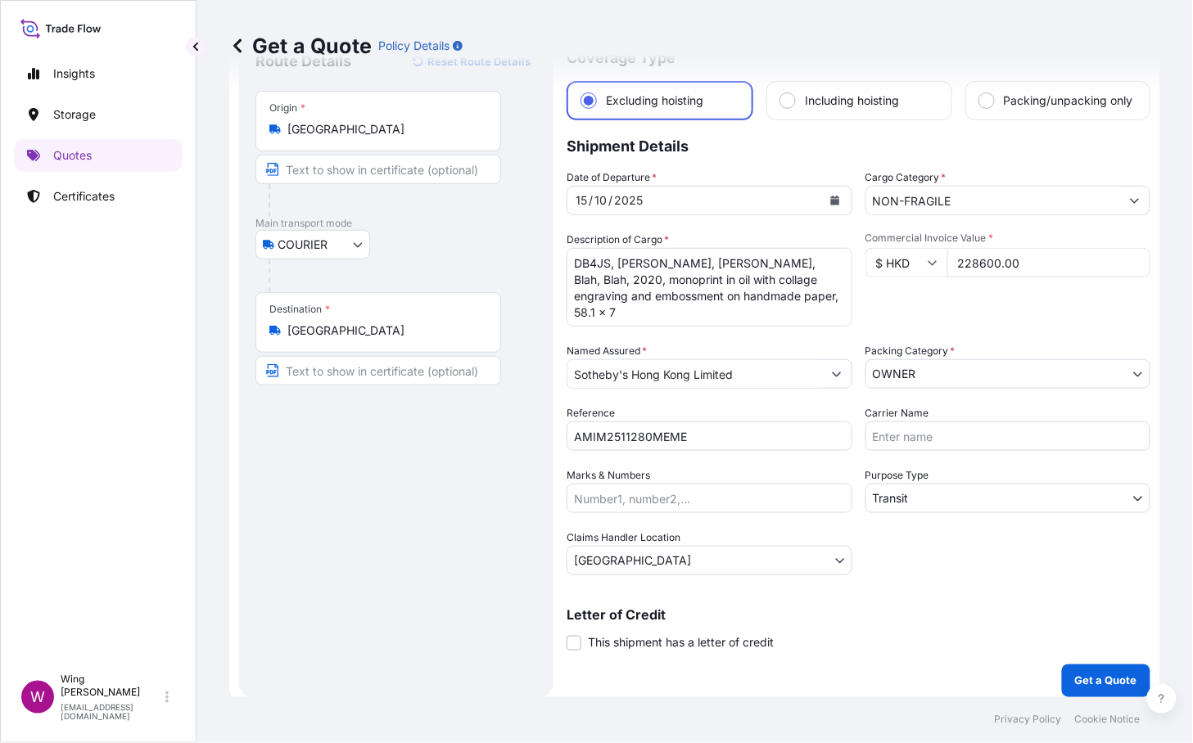
scroll to position [93, 0]
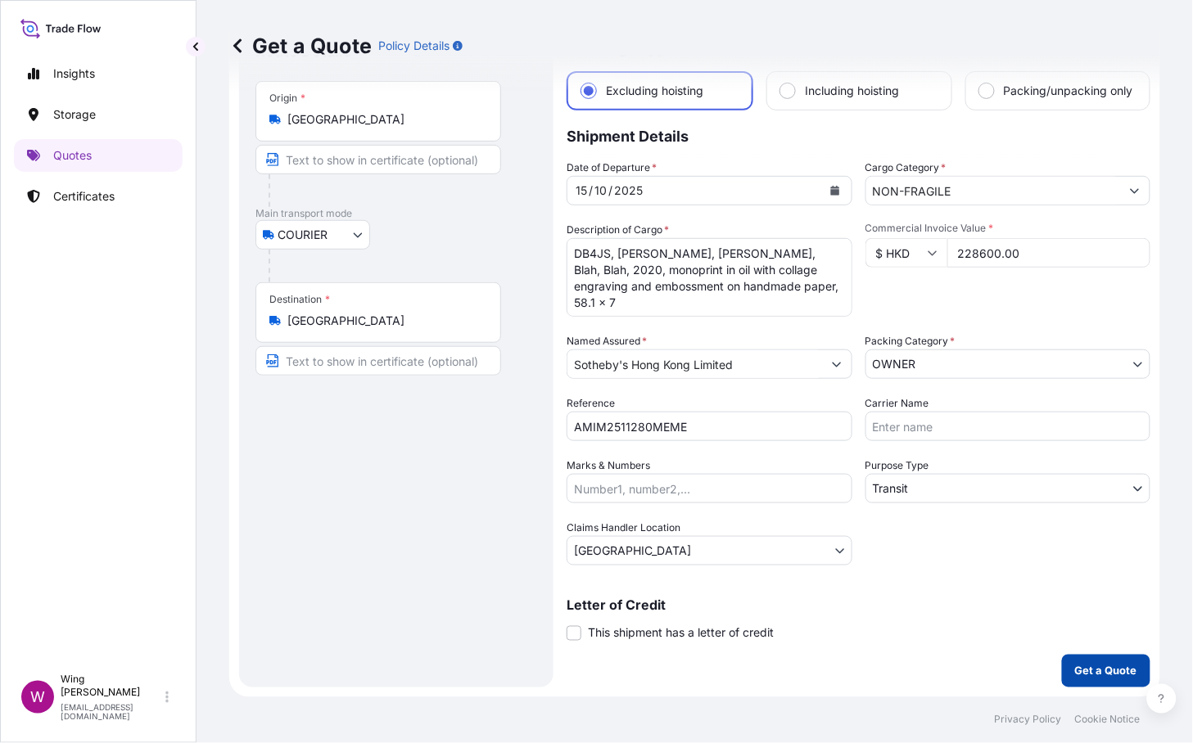
click at [1075, 666] on p "Get a Quote" at bounding box center [1106, 671] width 62 height 16
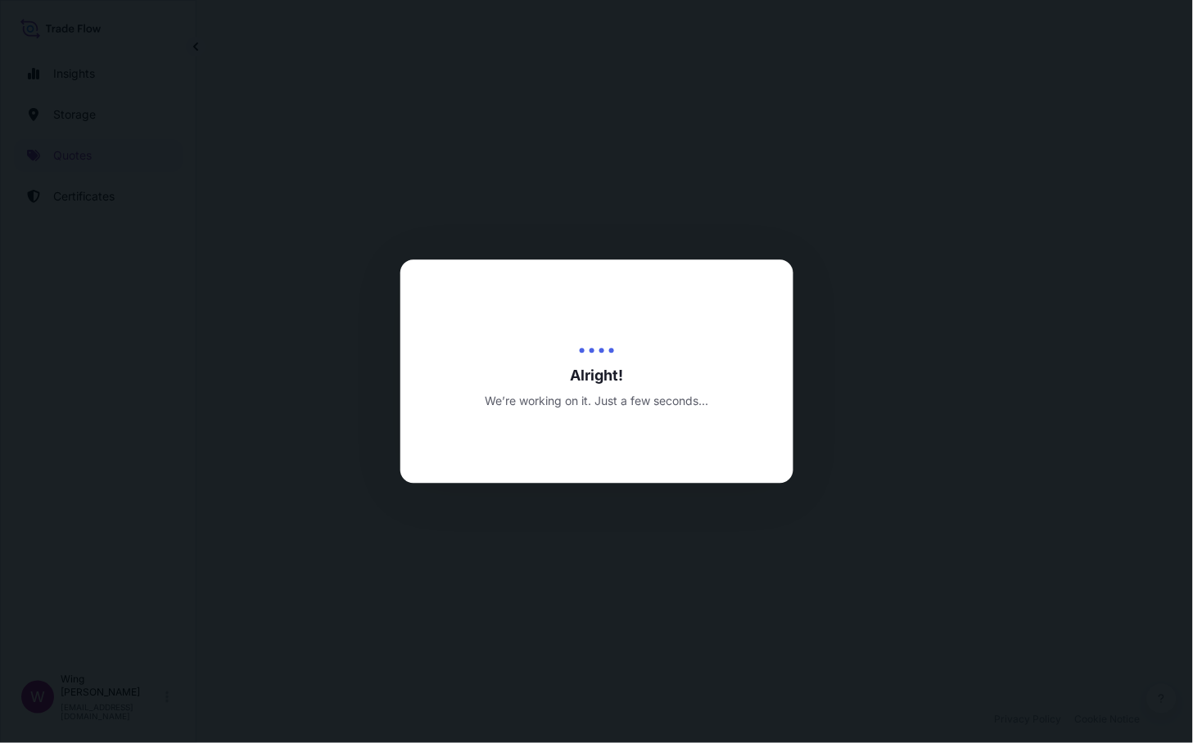
select select "COURIER"
select select "Transit"
select select "[GEOGRAPHIC_DATA]"
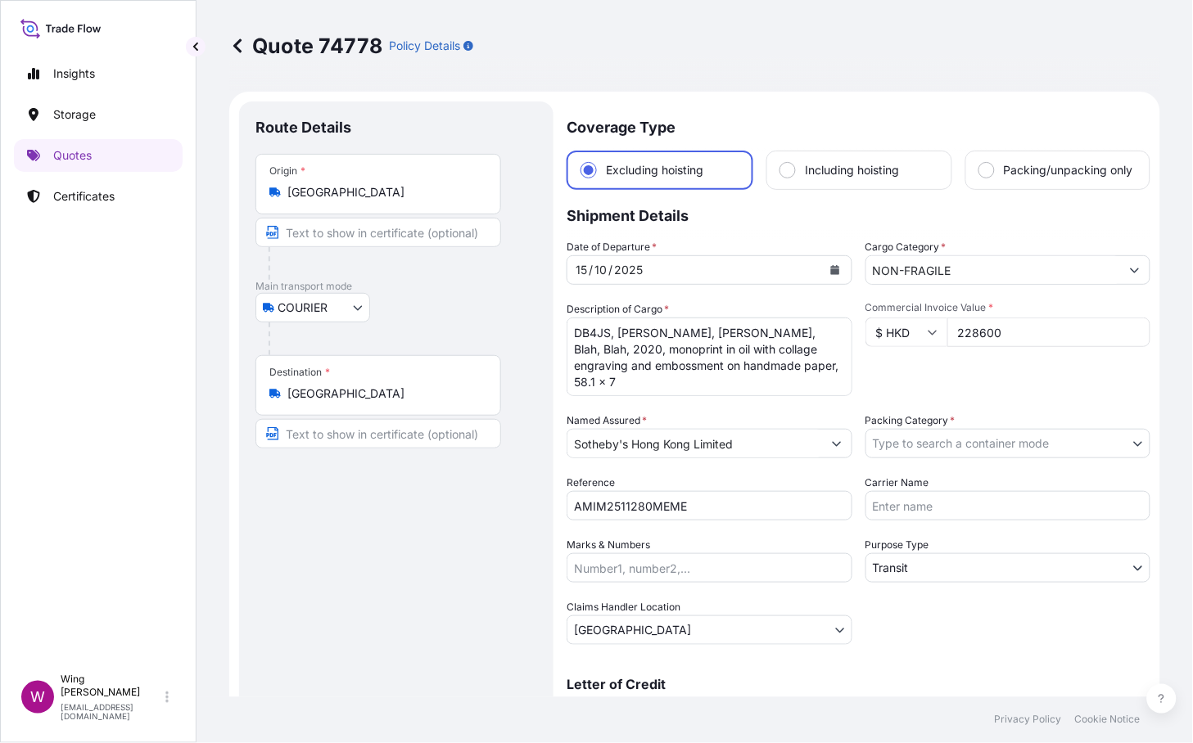
click at [940, 457] on body "Insights Storage Quotes Certificates W Wing Lee [EMAIL_ADDRESS][DOMAIN_NAME] Qu…" at bounding box center [596, 371] width 1193 height 743
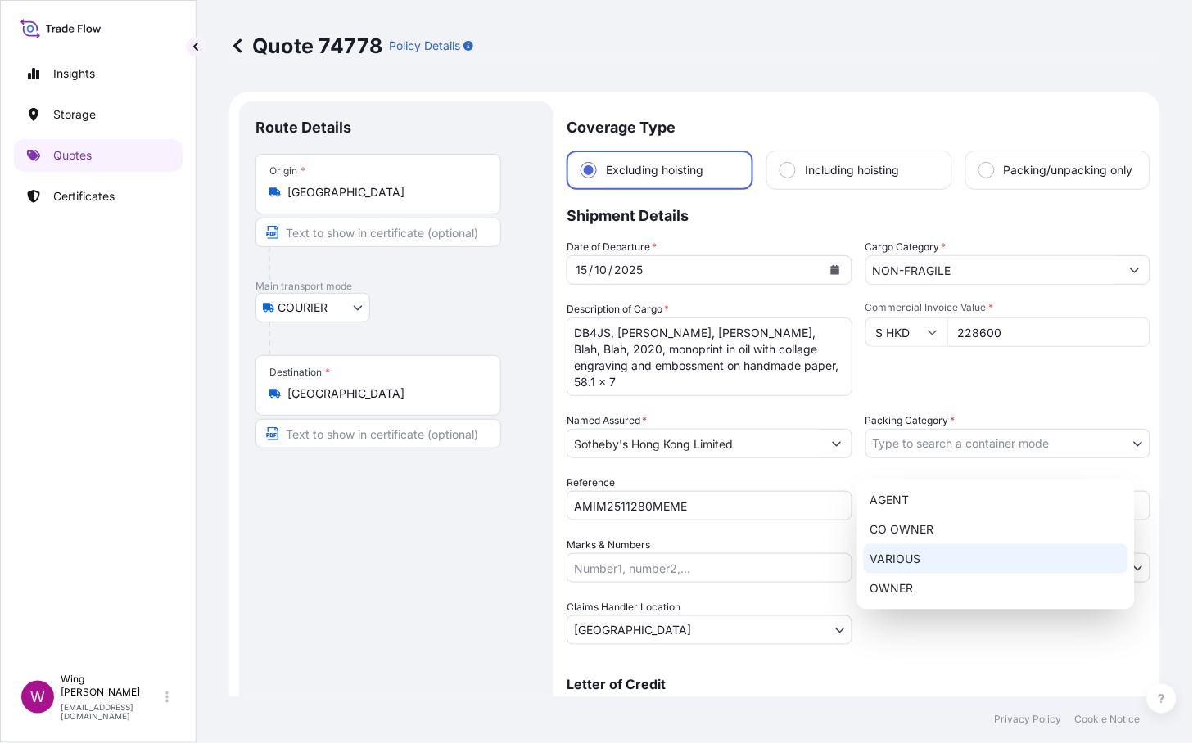
click at [923, 579] on div "OWNER" at bounding box center [996, 588] width 264 height 29
select select "27"
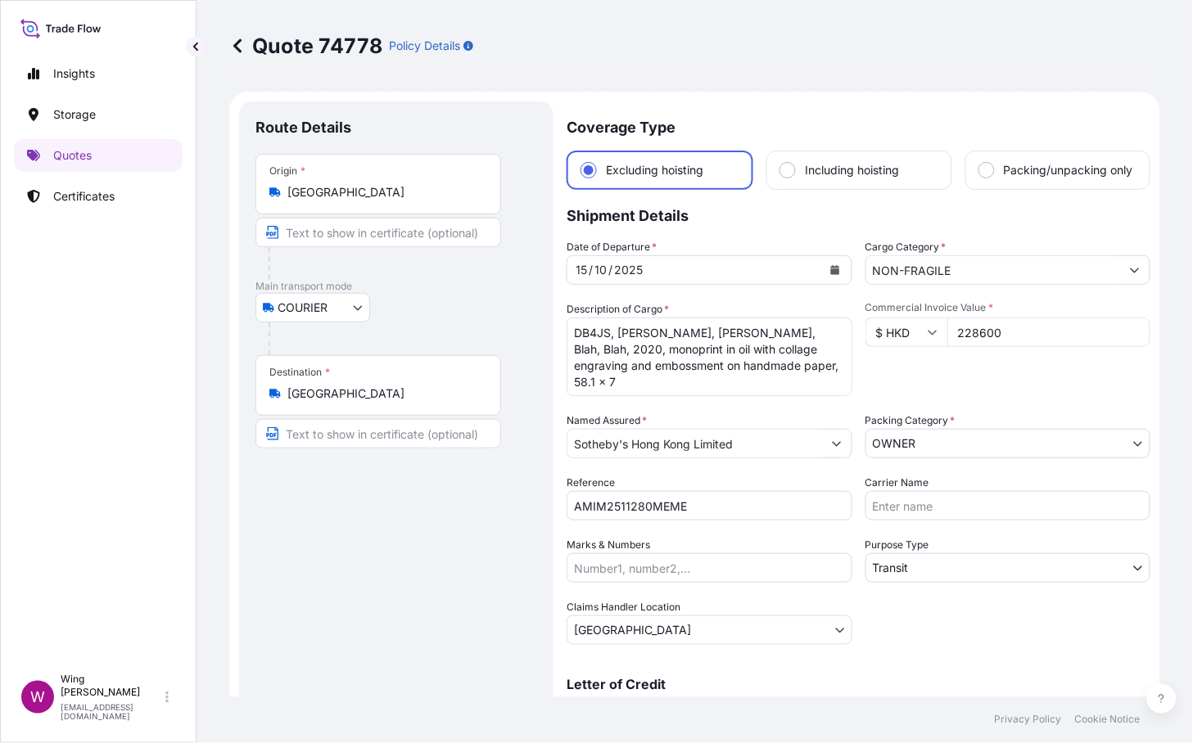
click at [472, 574] on div "Route Details Place of loading Road / [GEOGRAPHIC_DATA] / Inland Origin * [GEOG…" at bounding box center [396, 434] width 282 height 633
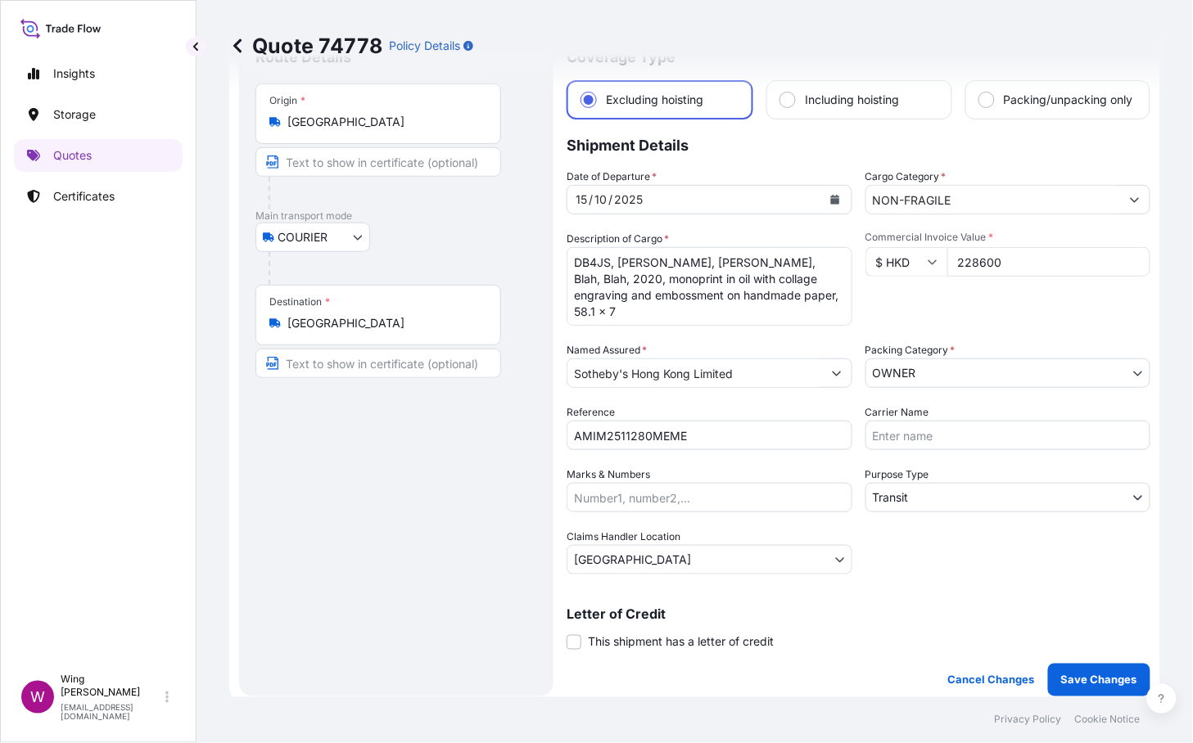
scroll to position [108, 0]
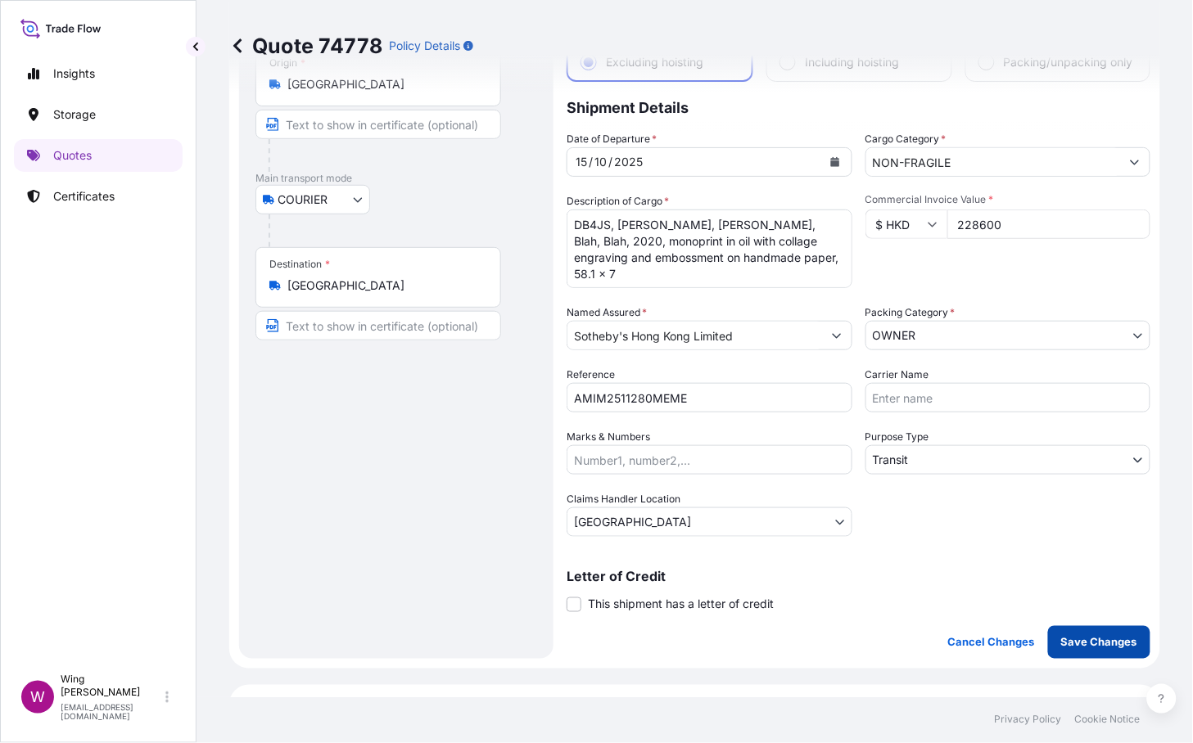
click at [1091, 648] on p "Save Changes" at bounding box center [1099, 642] width 76 height 16
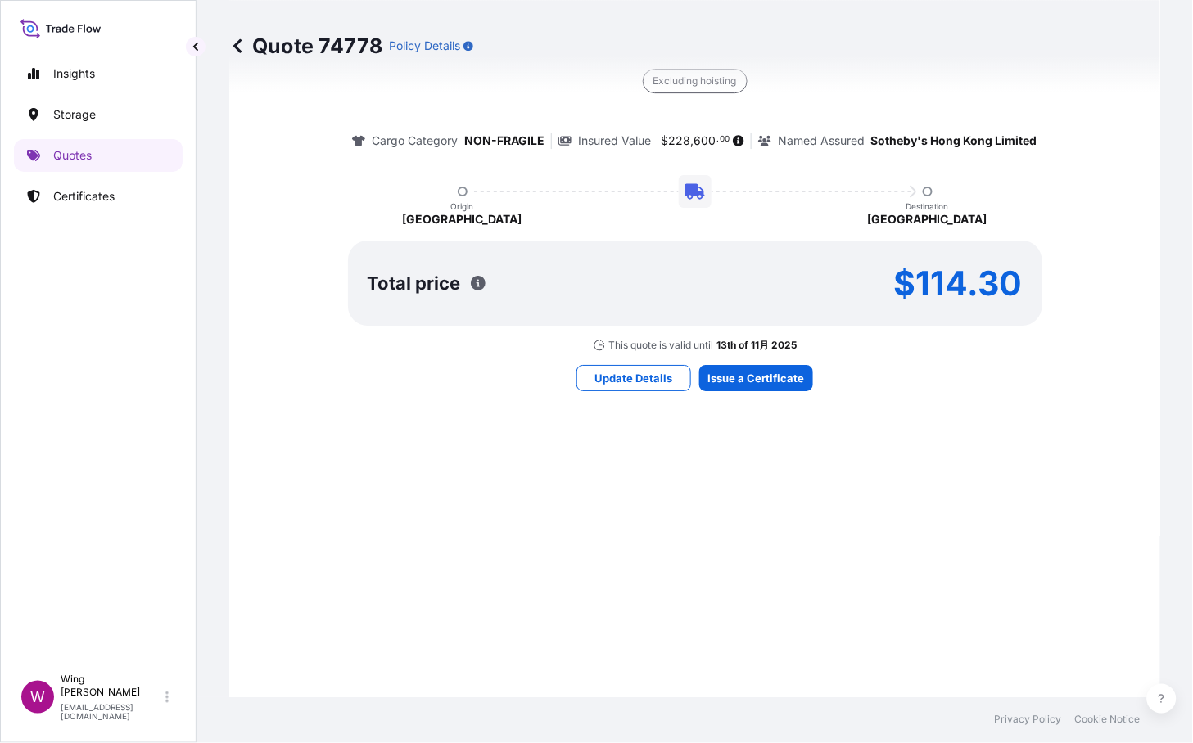
select select "COURIER"
select select "Transit"
select select "[GEOGRAPHIC_DATA]"
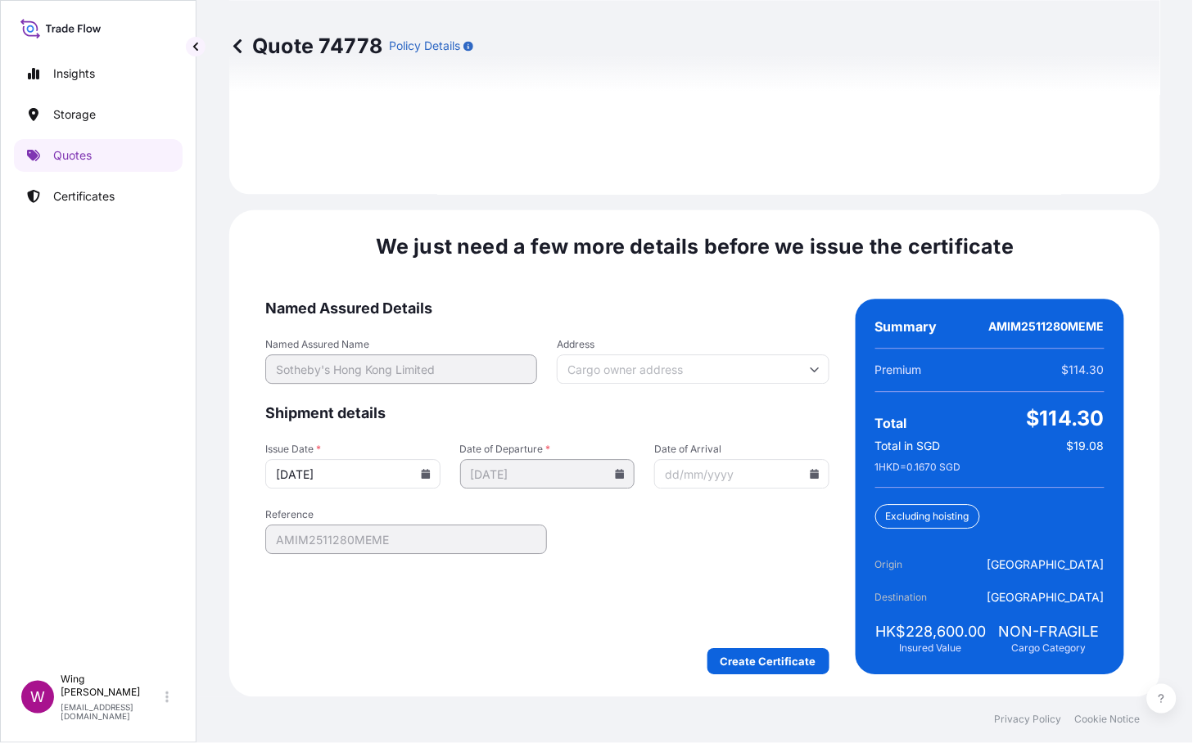
scroll to position [2257, 0]
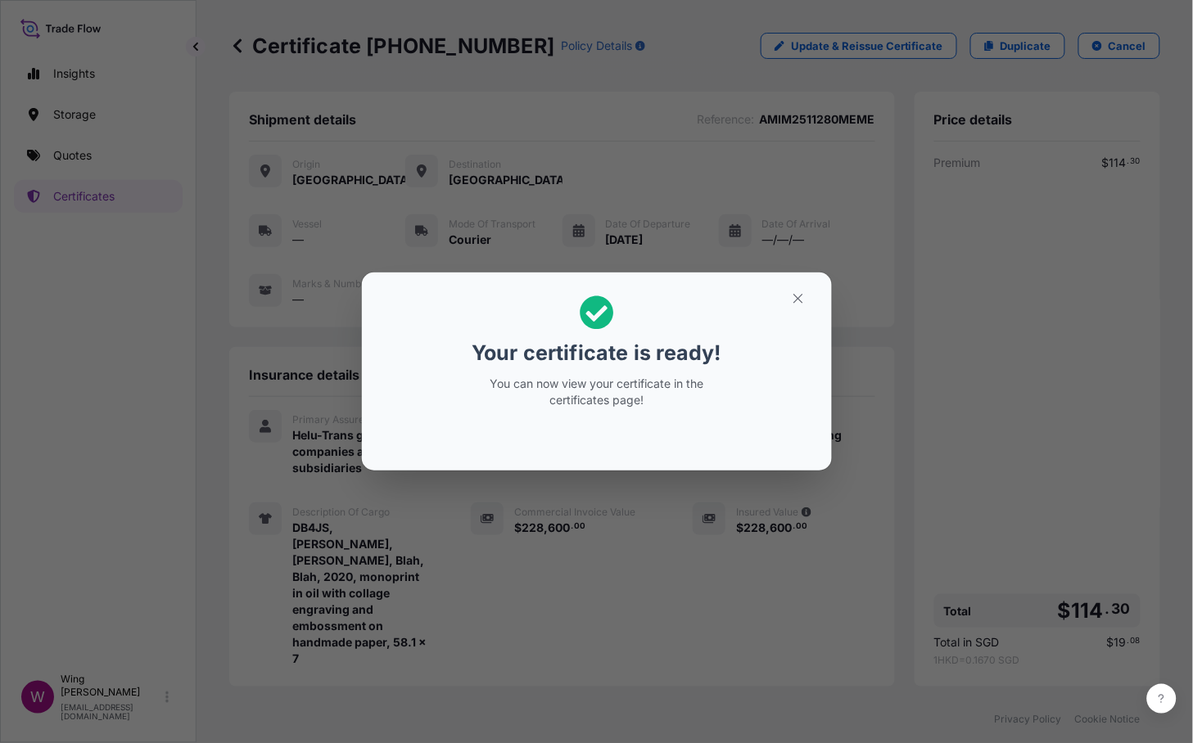
click at [819, 299] on section "Your certificate is ready! You can now view your certificate in the certificate…" at bounding box center [597, 372] width 470 height 198
click at [792, 305] on icon "button" at bounding box center [798, 298] width 15 height 15
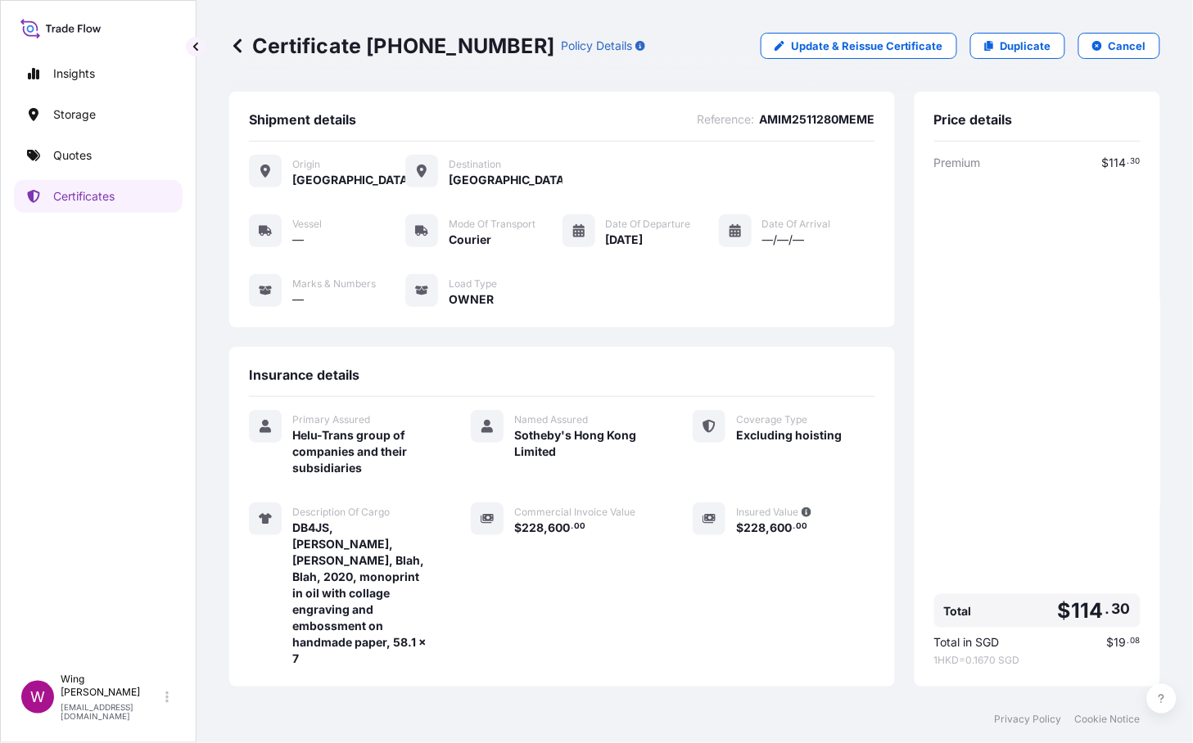
scroll to position [129, 0]
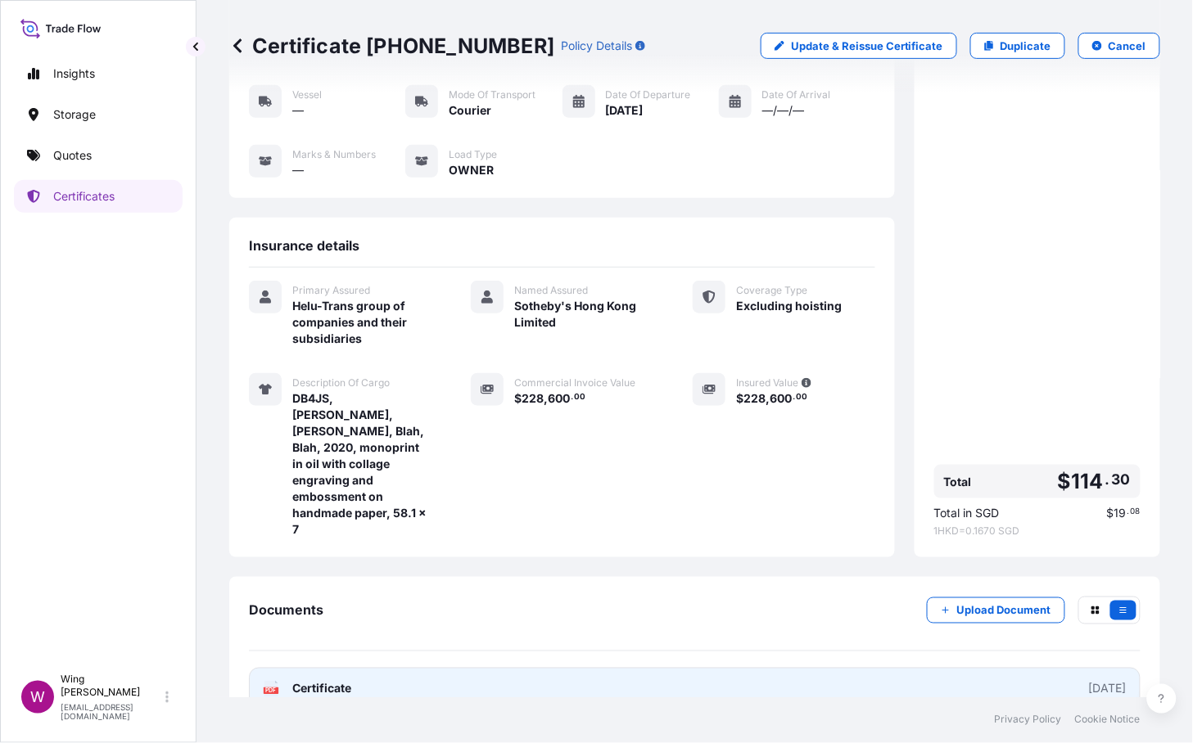
click at [267, 689] on text "PDF" at bounding box center [271, 692] width 11 height 6
